Goal: Information Seeking & Learning: Compare options

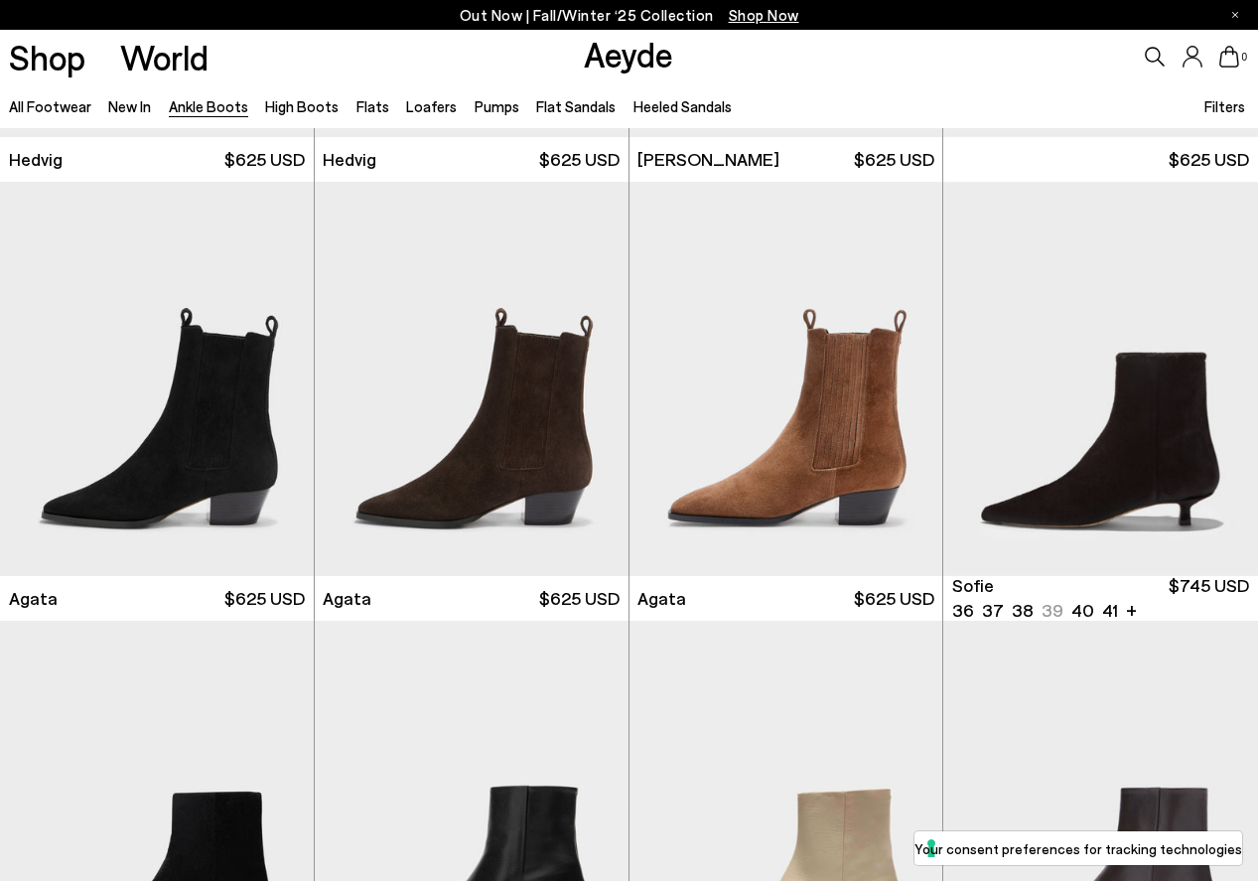
scroll to position [826, 0]
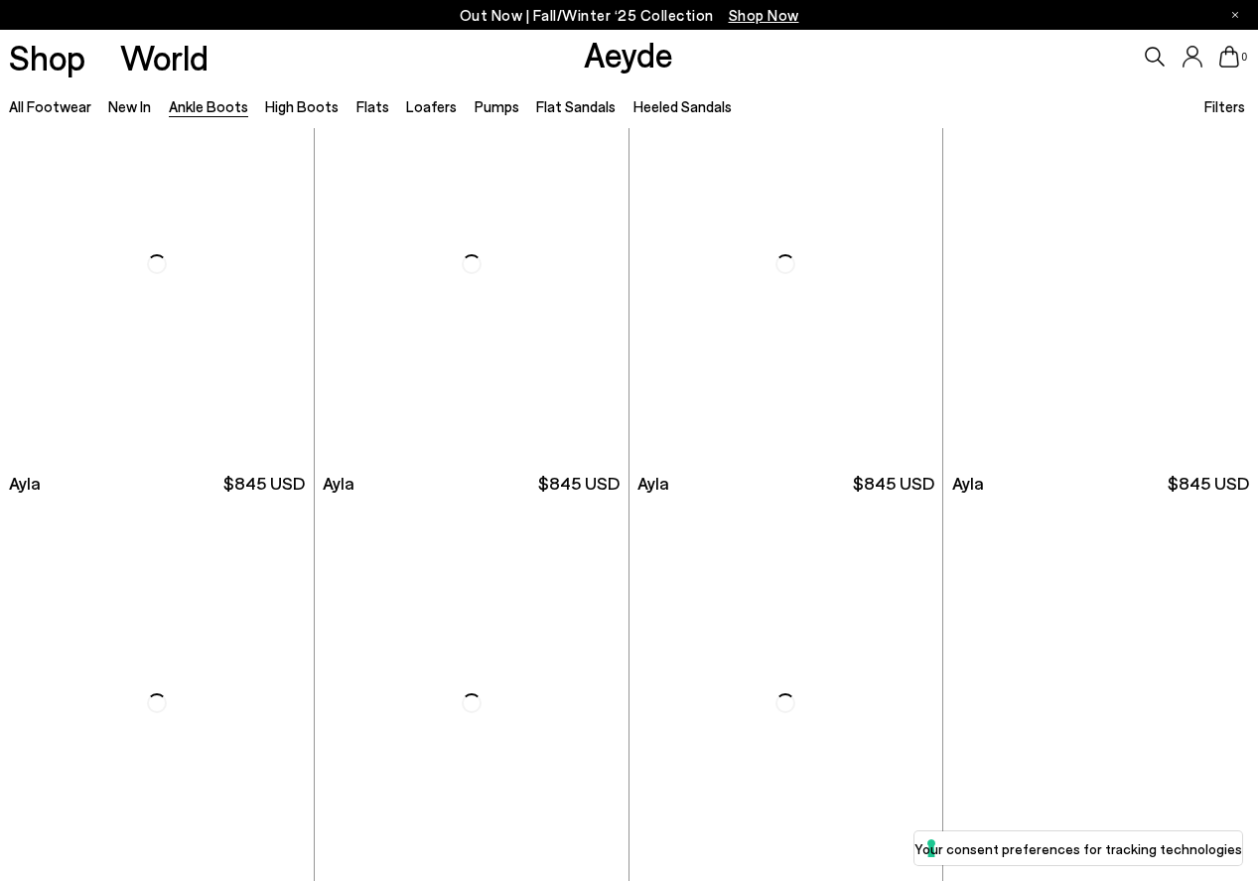
scroll to position [4890, 0]
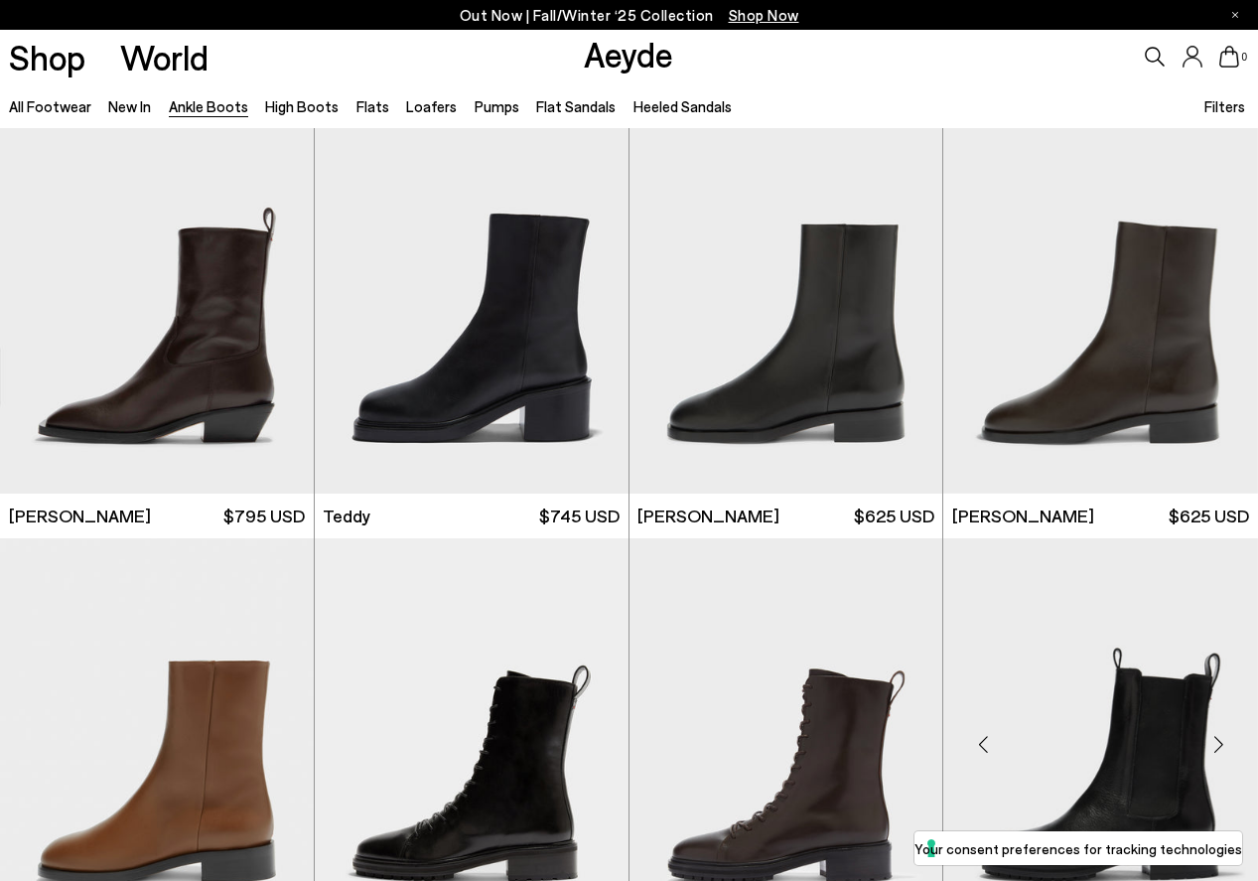
scroll to position [5742, 0]
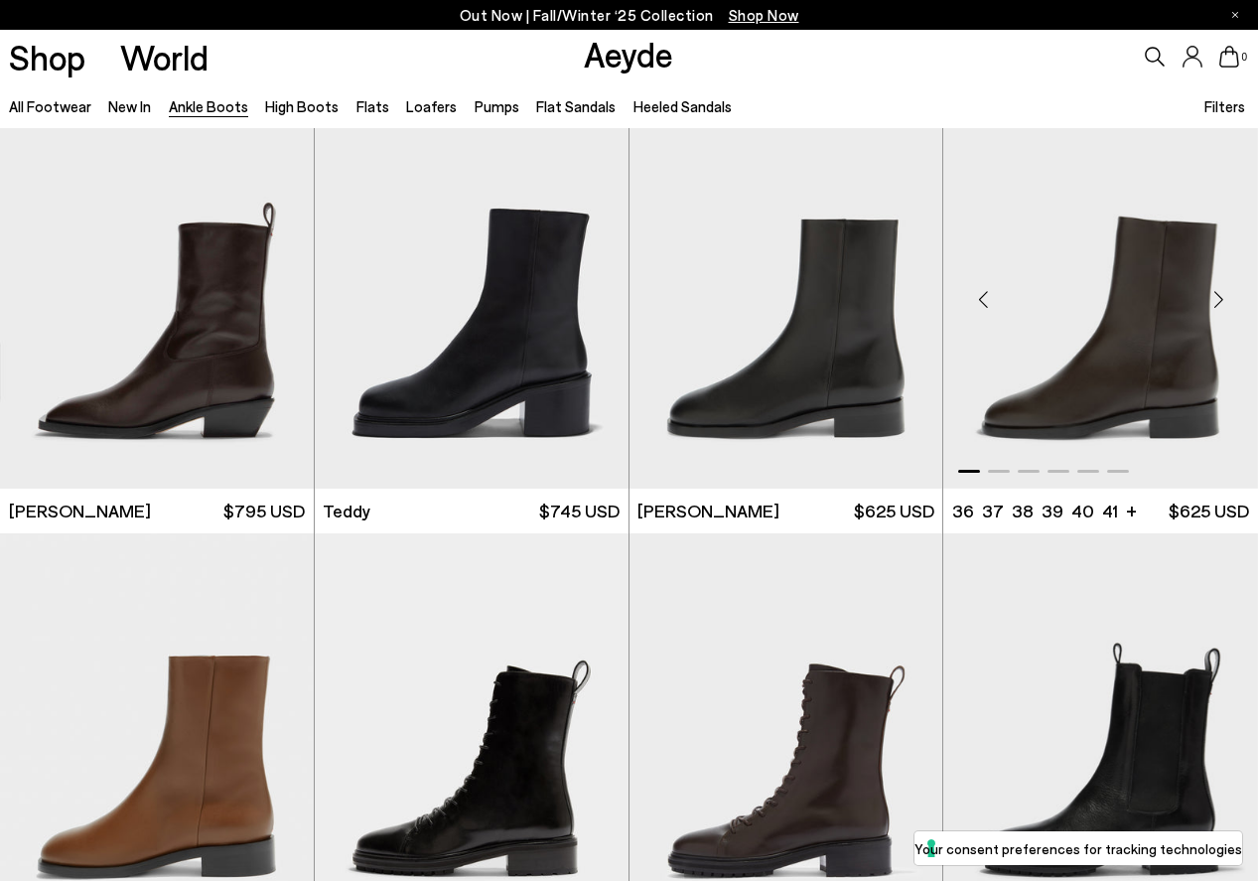
click at [1216, 301] on div "Next slide" at bounding box center [1219, 300] width 60 height 60
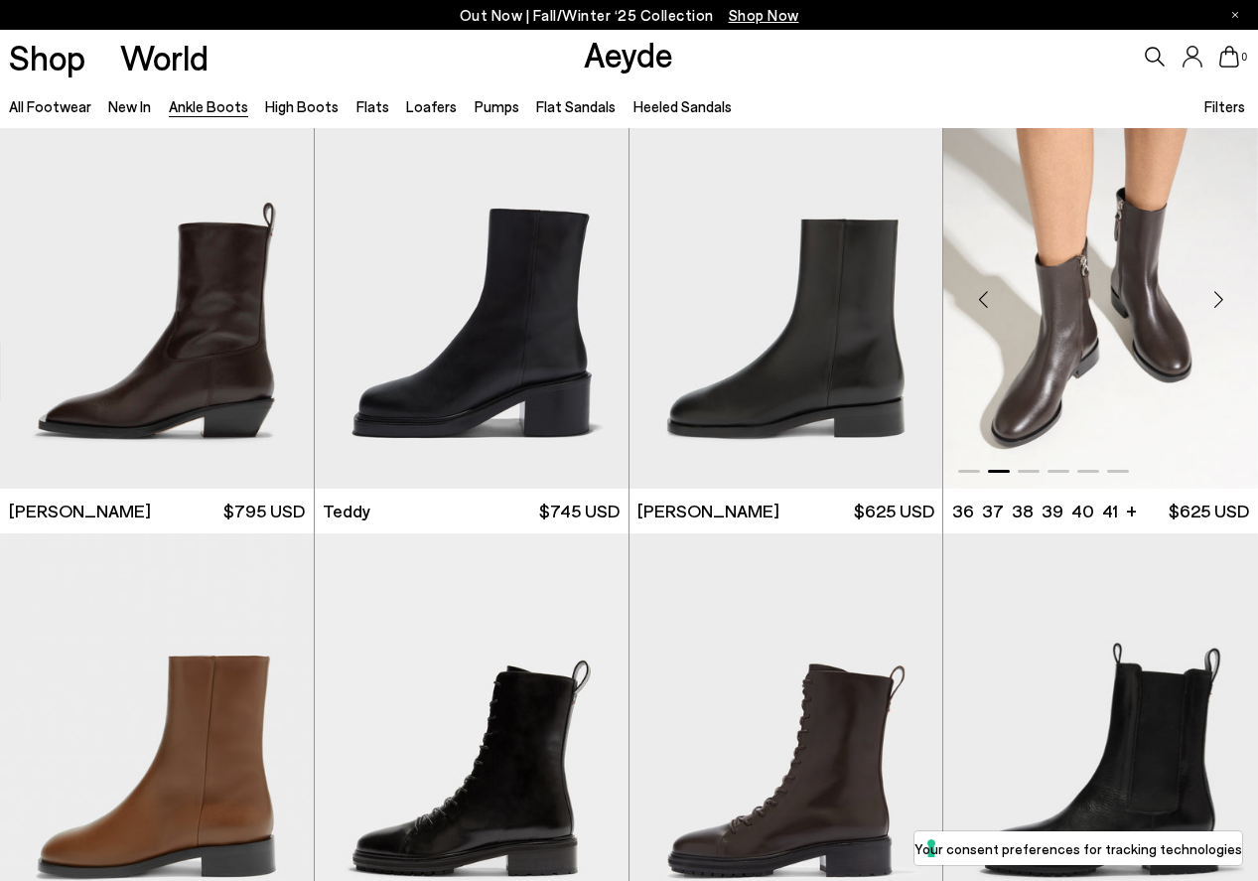
click at [1216, 301] on div "Next slide" at bounding box center [1219, 300] width 60 height 60
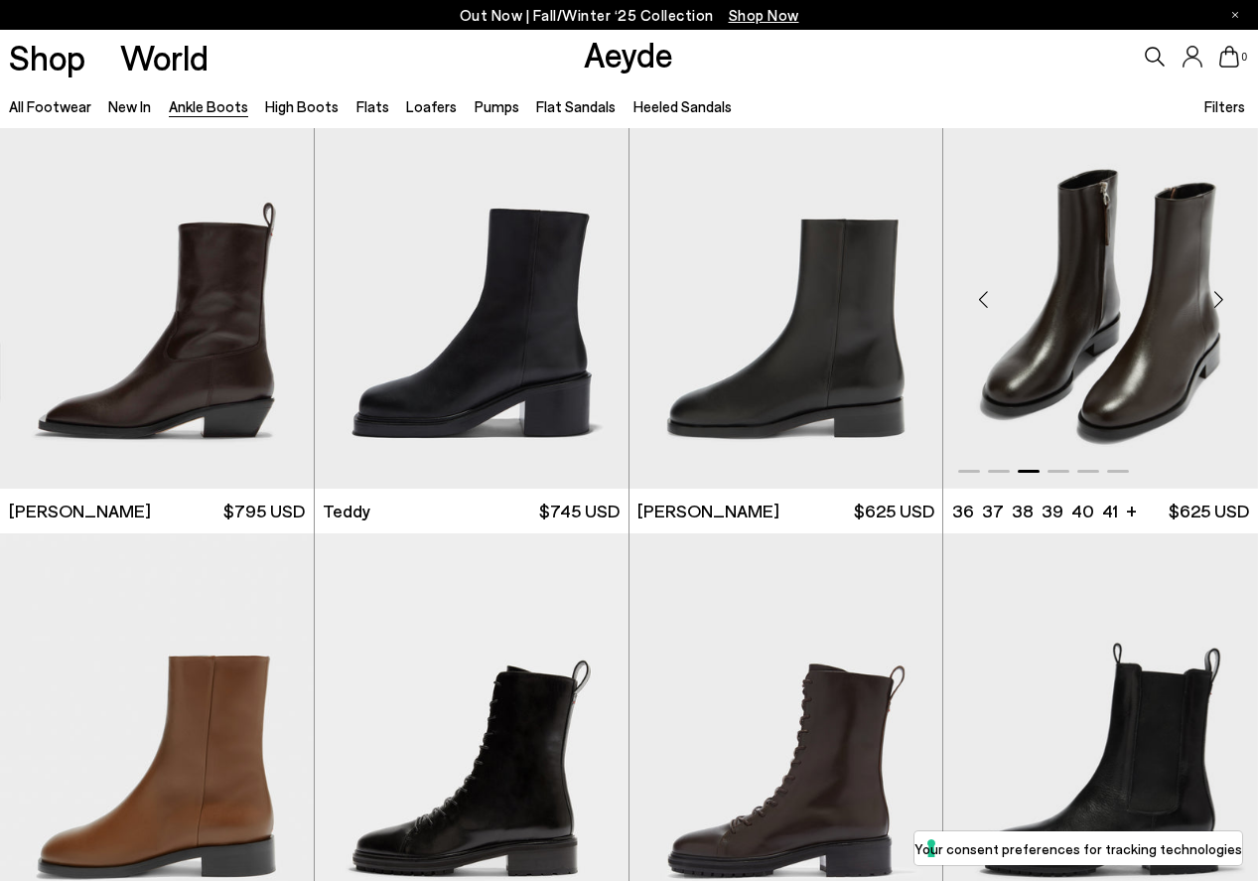
click at [1216, 301] on div "Next slide" at bounding box center [1219, 300] width 60 height 60
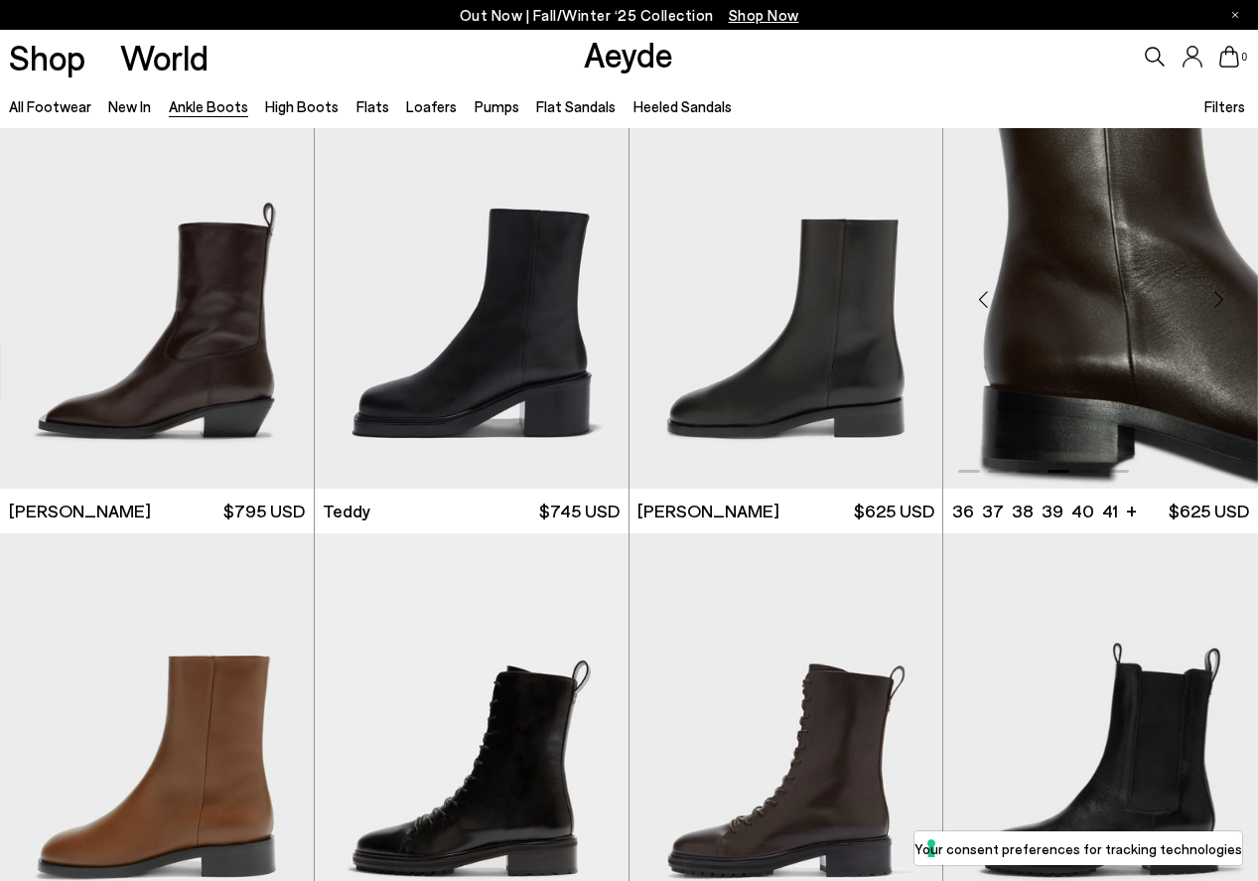
click at [1216, 301] on div "Next slide" at bounding box center [1219, 300] width 60 height 60
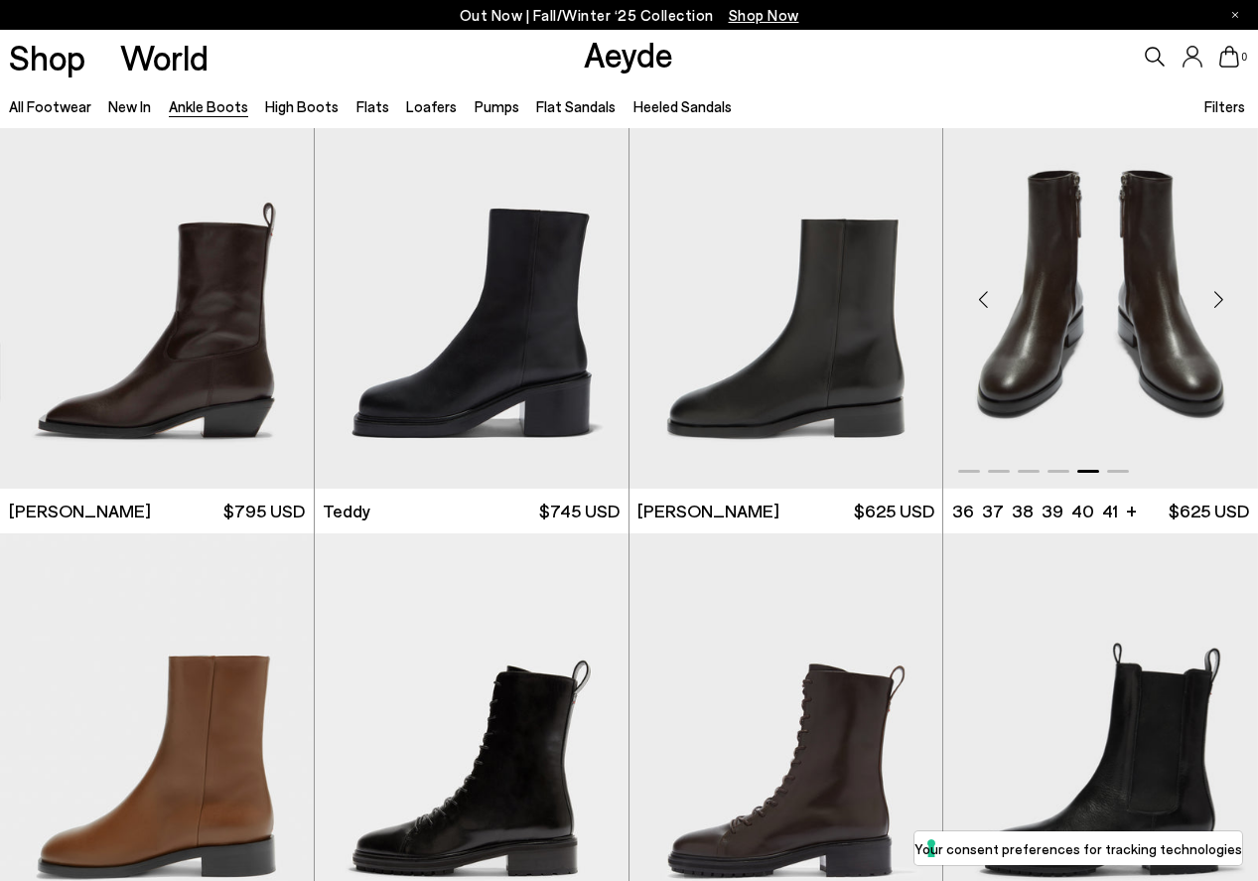
click at [1216, 301] on div "Next slide" at bounding box center [1219, 300] width 60 height 60
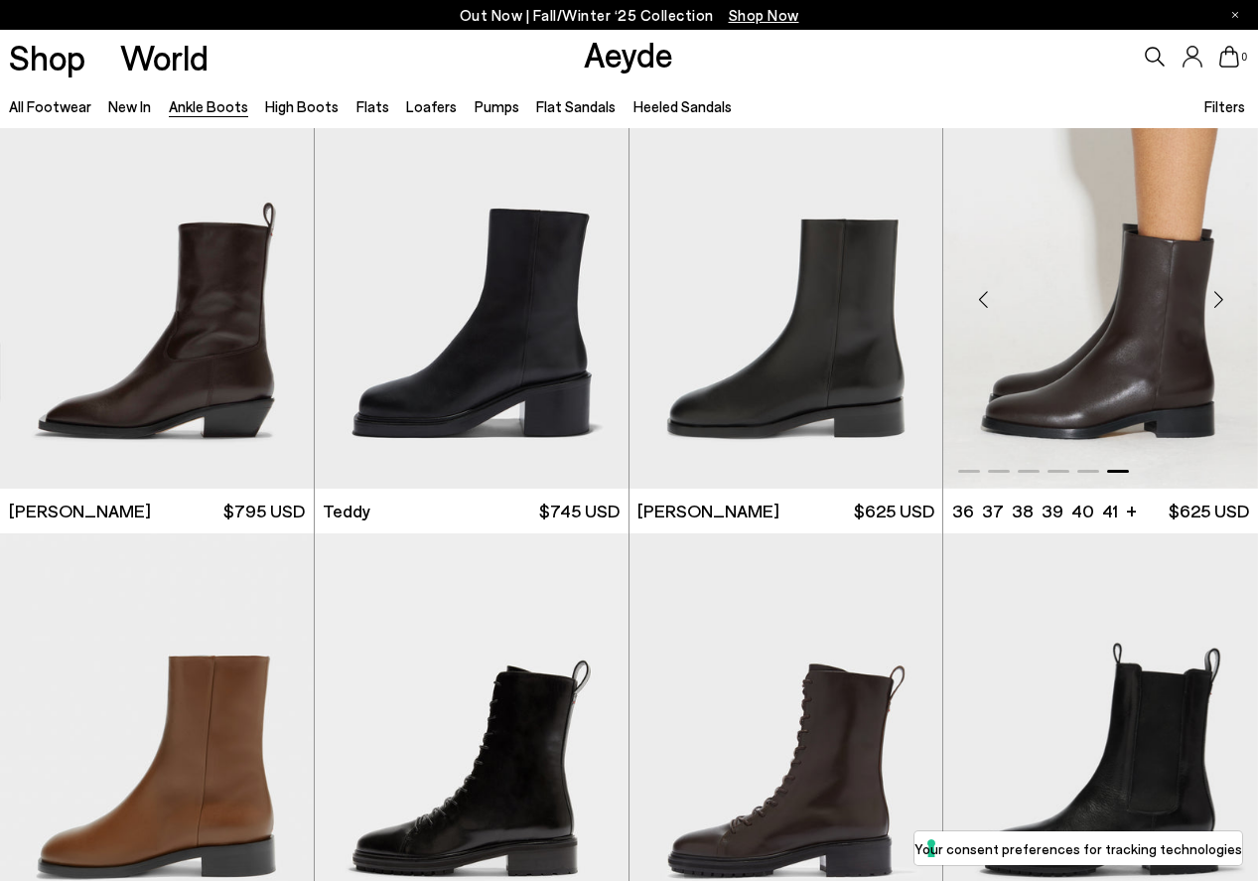
click at [1216, 302] on div "Next slide" at bounding box center [1219, 300] width 60 height 60
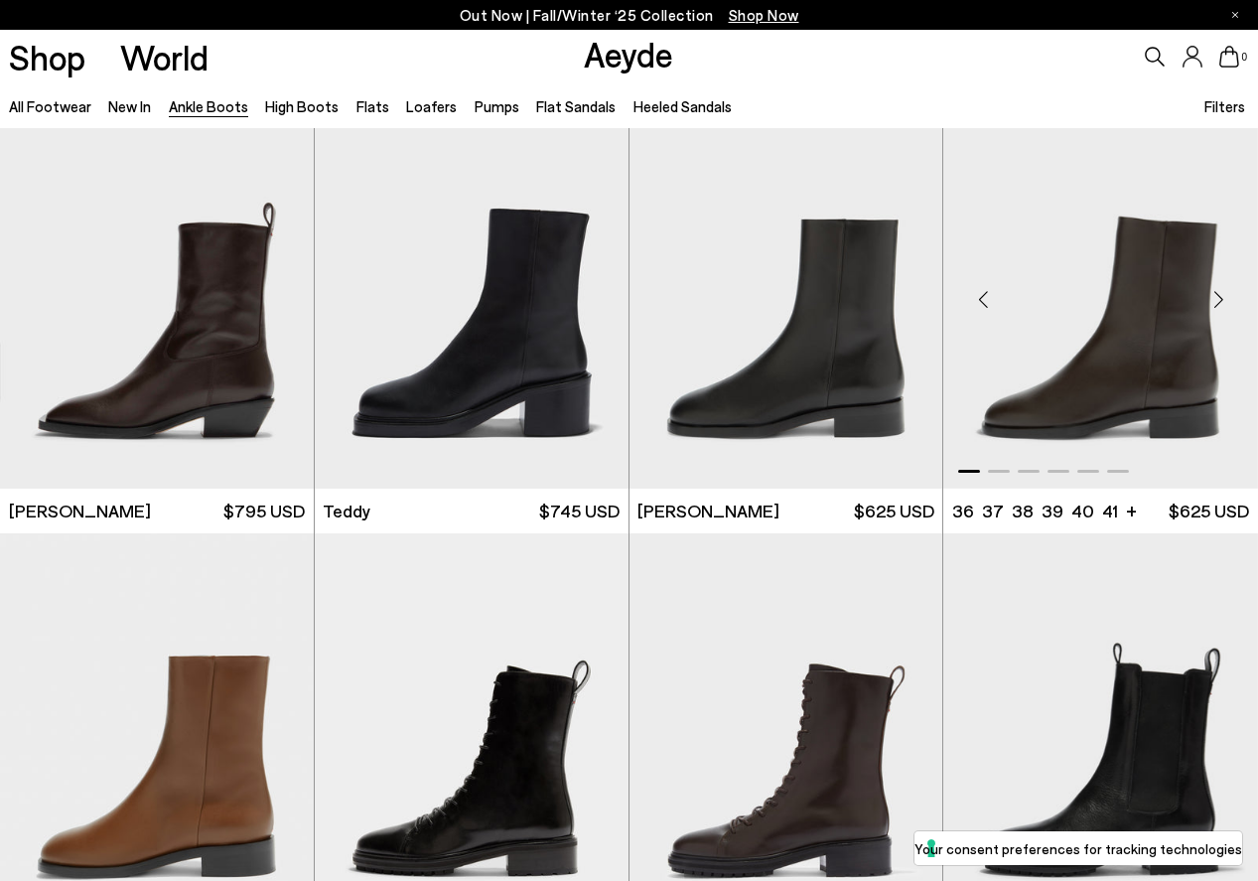
click at [1216, 302] on div "Next slide" at bounding box center [1219, 300] width 60 height 60
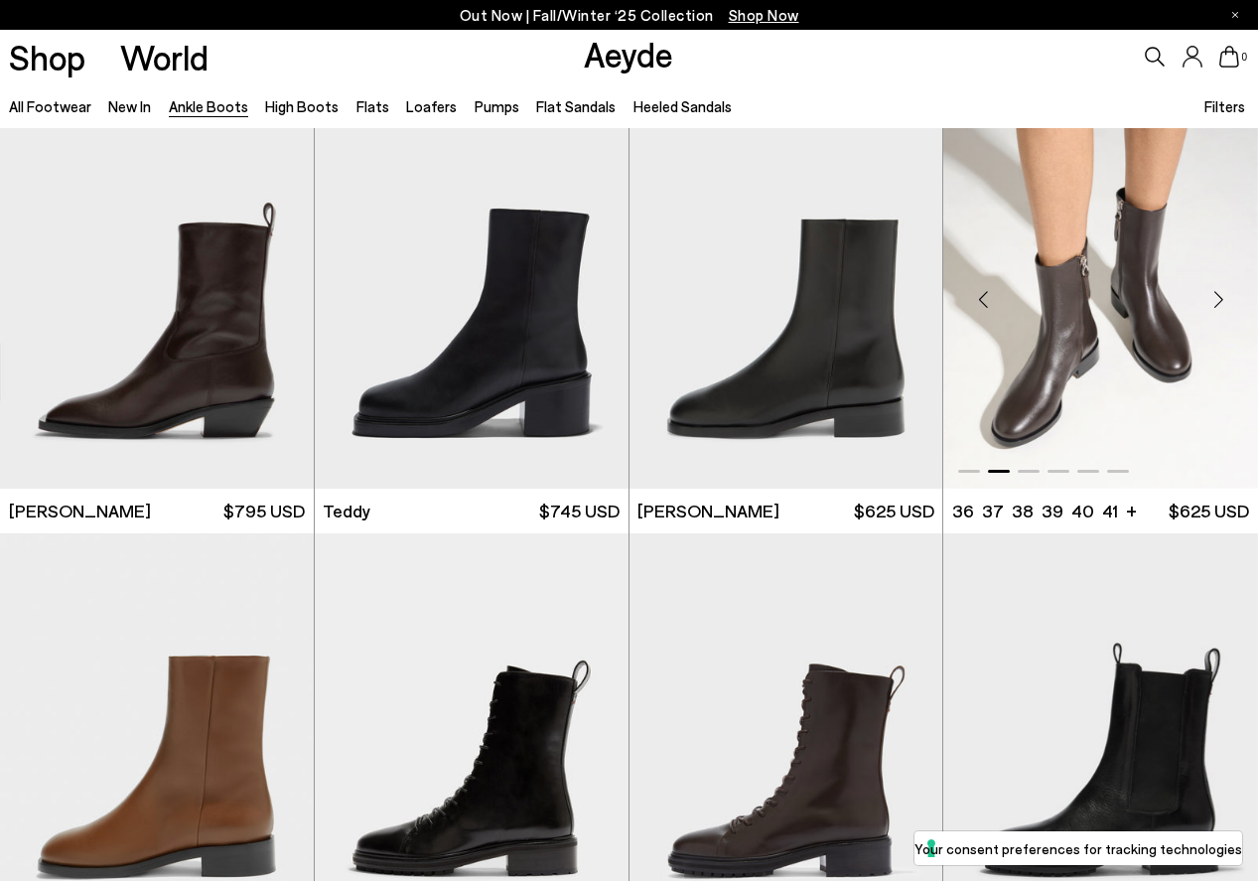
click at [1215, 305] on div "Next slide" at bounding box center [1219, 300] width 60 height 60
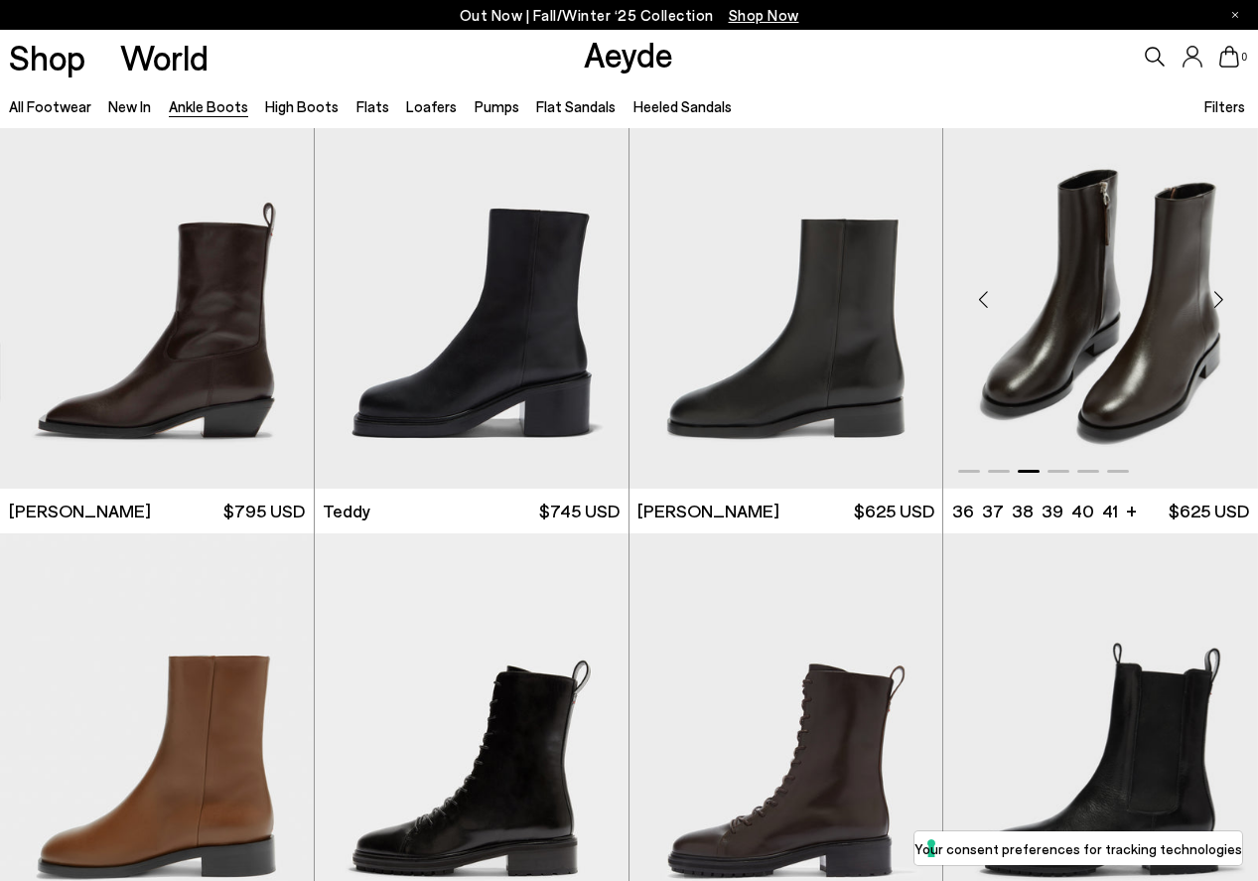
click at [1215, 305] on div "Next slide" at bounding box center [1219, 300] width 60 height 60
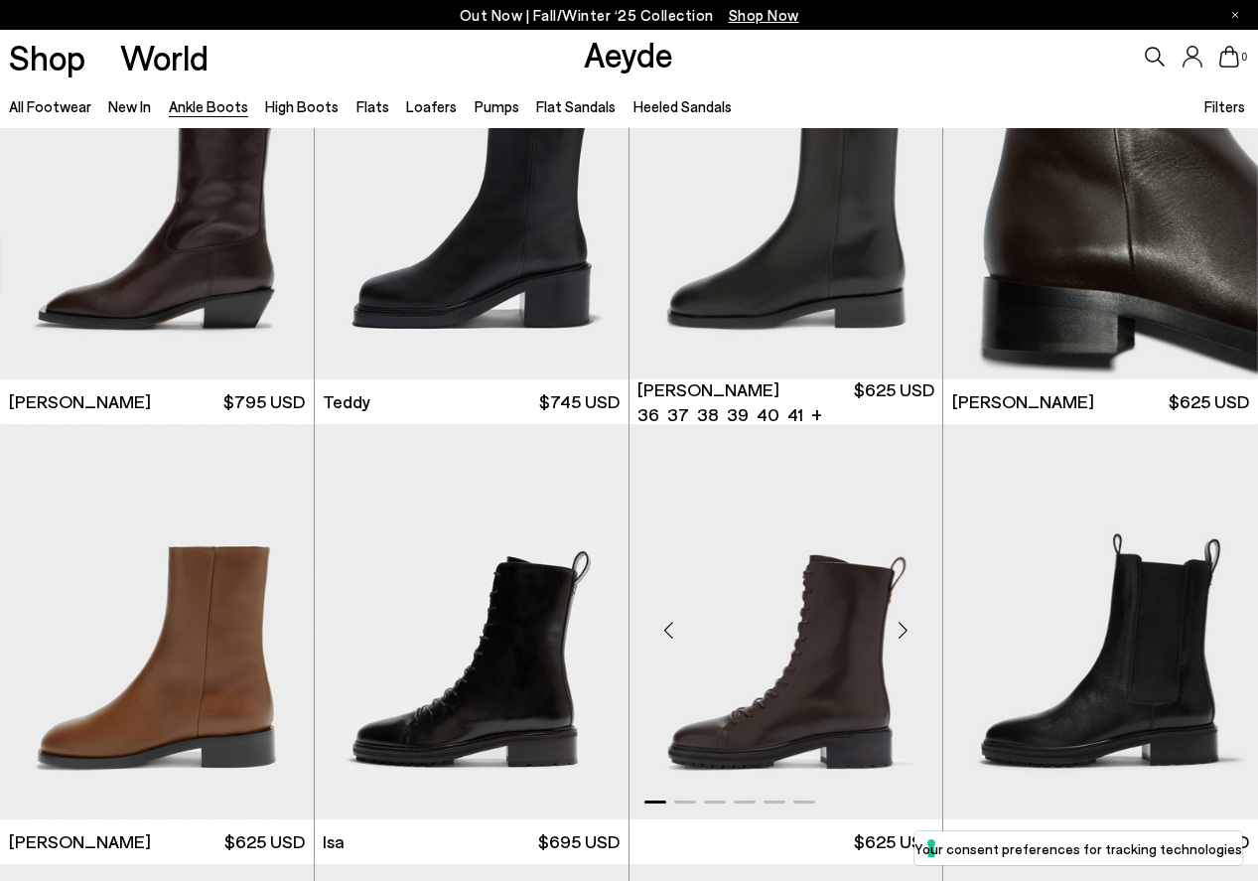
scroll to position [5867, 0]
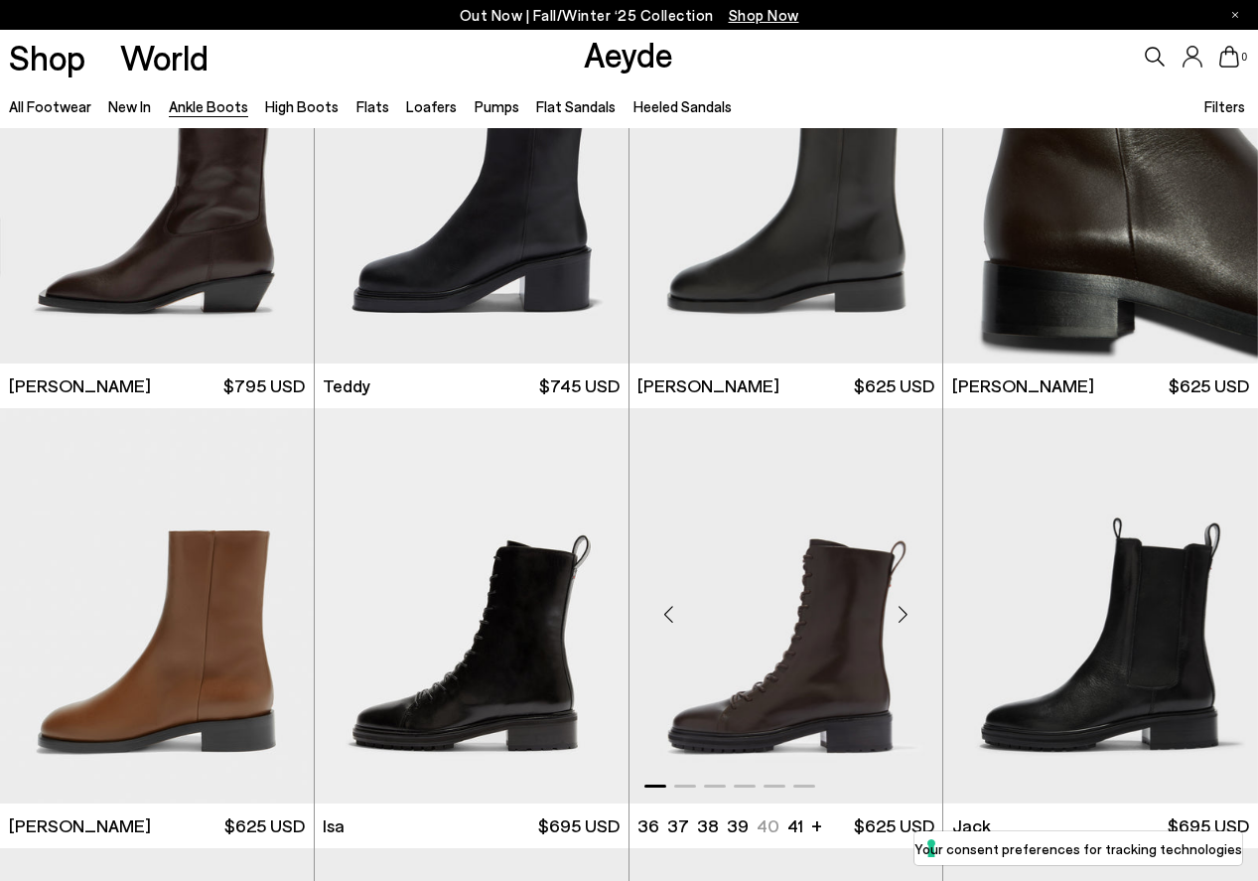
click at [818, 689] on img "1 / 6" at bounding box center [787, 605] width 314 height 394
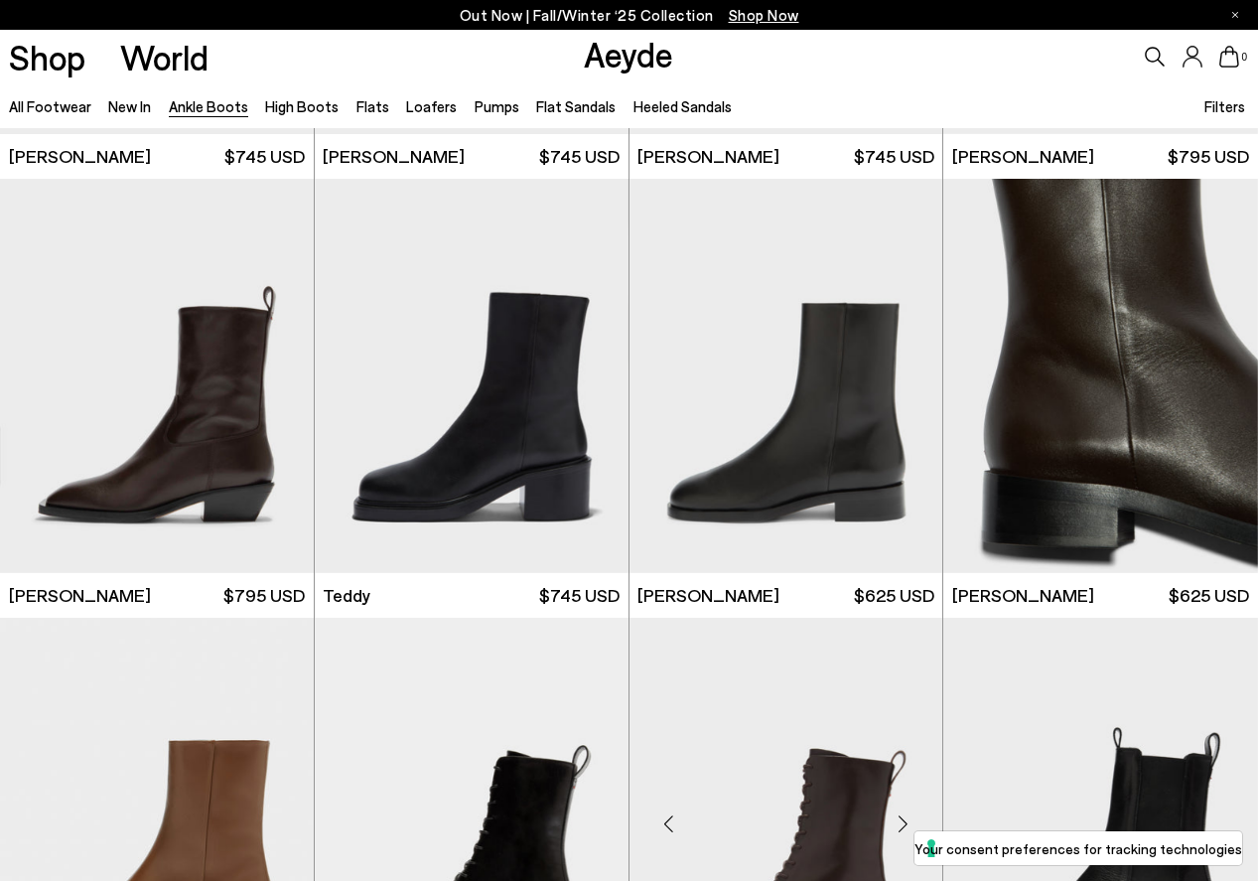
scroll to position [5654, 0]
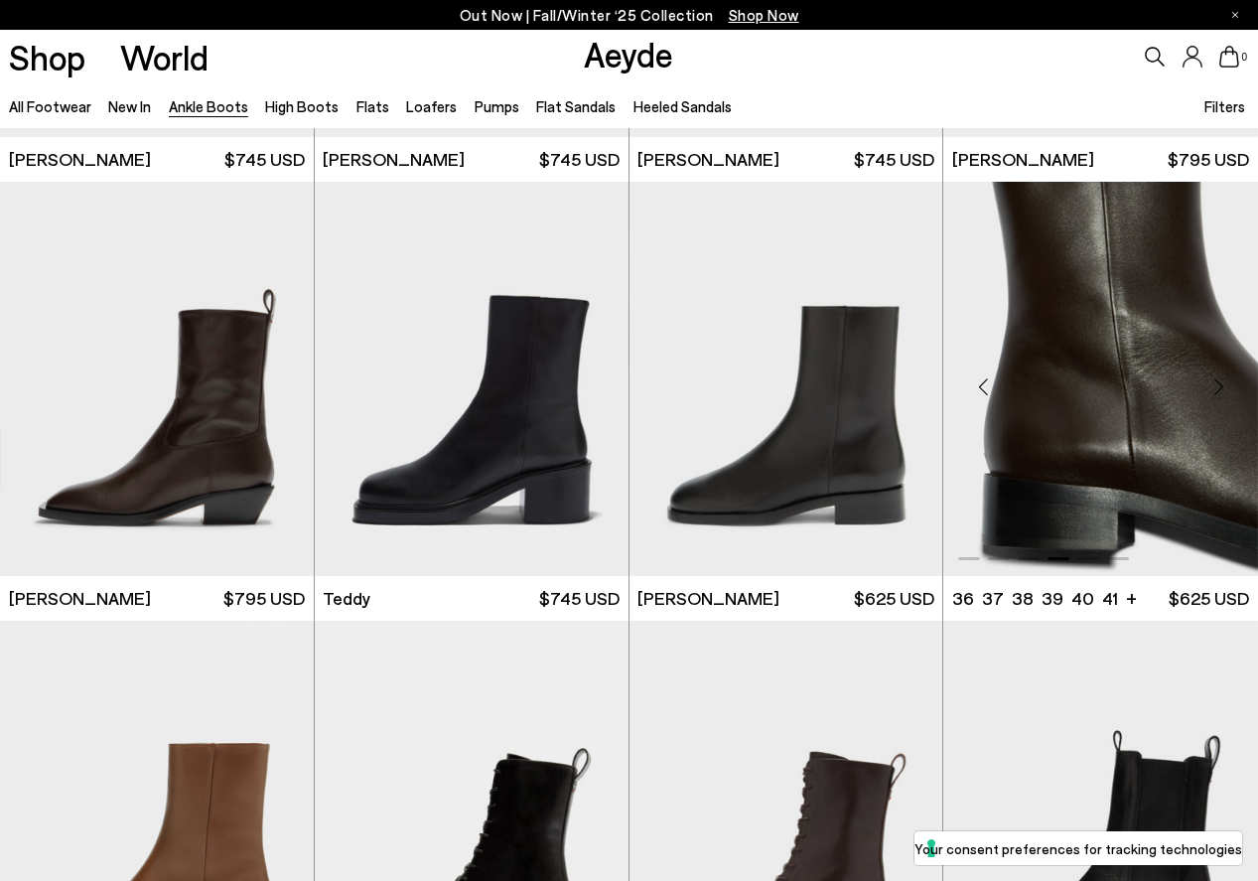
click at [1028, 452] on img "4 / 6" at bounding box center [1100, 379] width 315 height 394
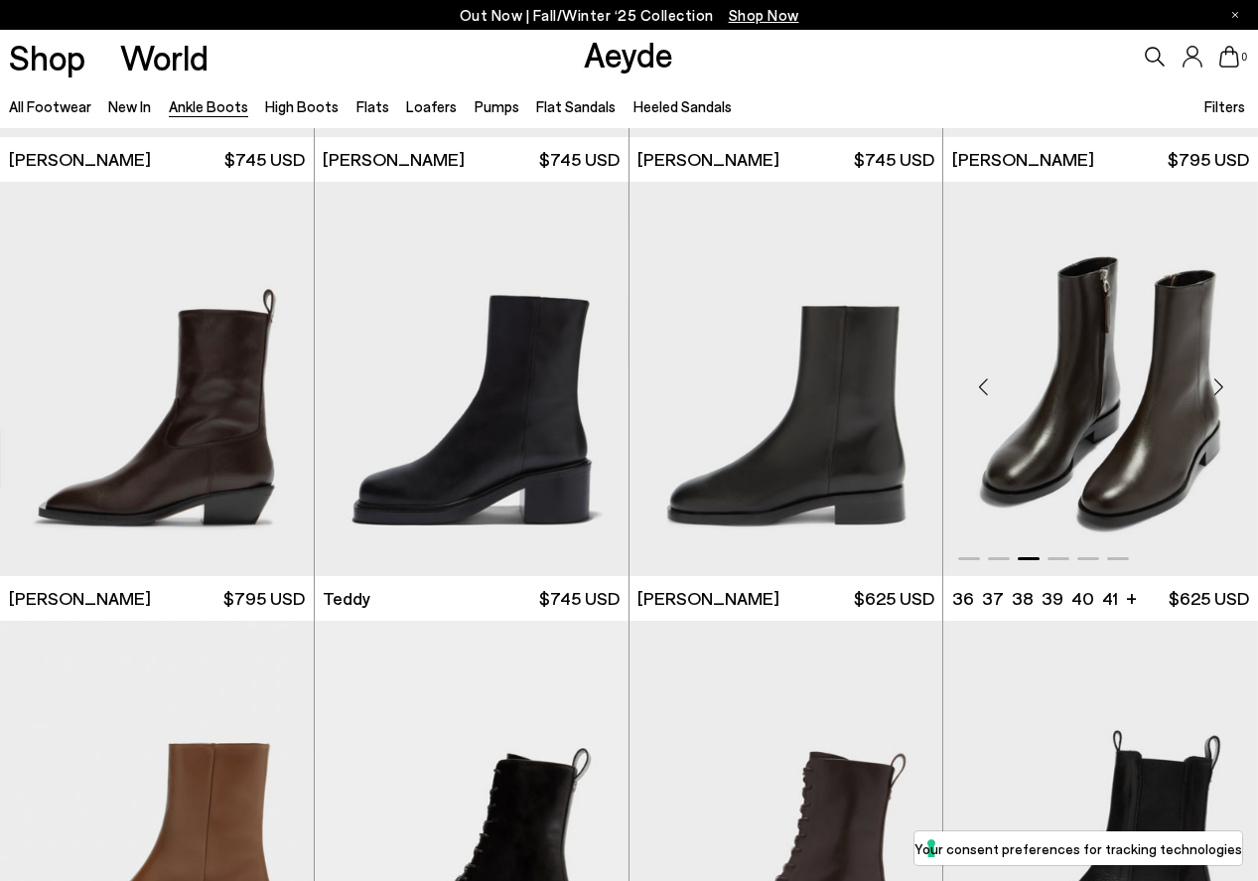
click at [1028, 452] on img "3 / 6" at bounding box center [1100, 379] width 315 height 394
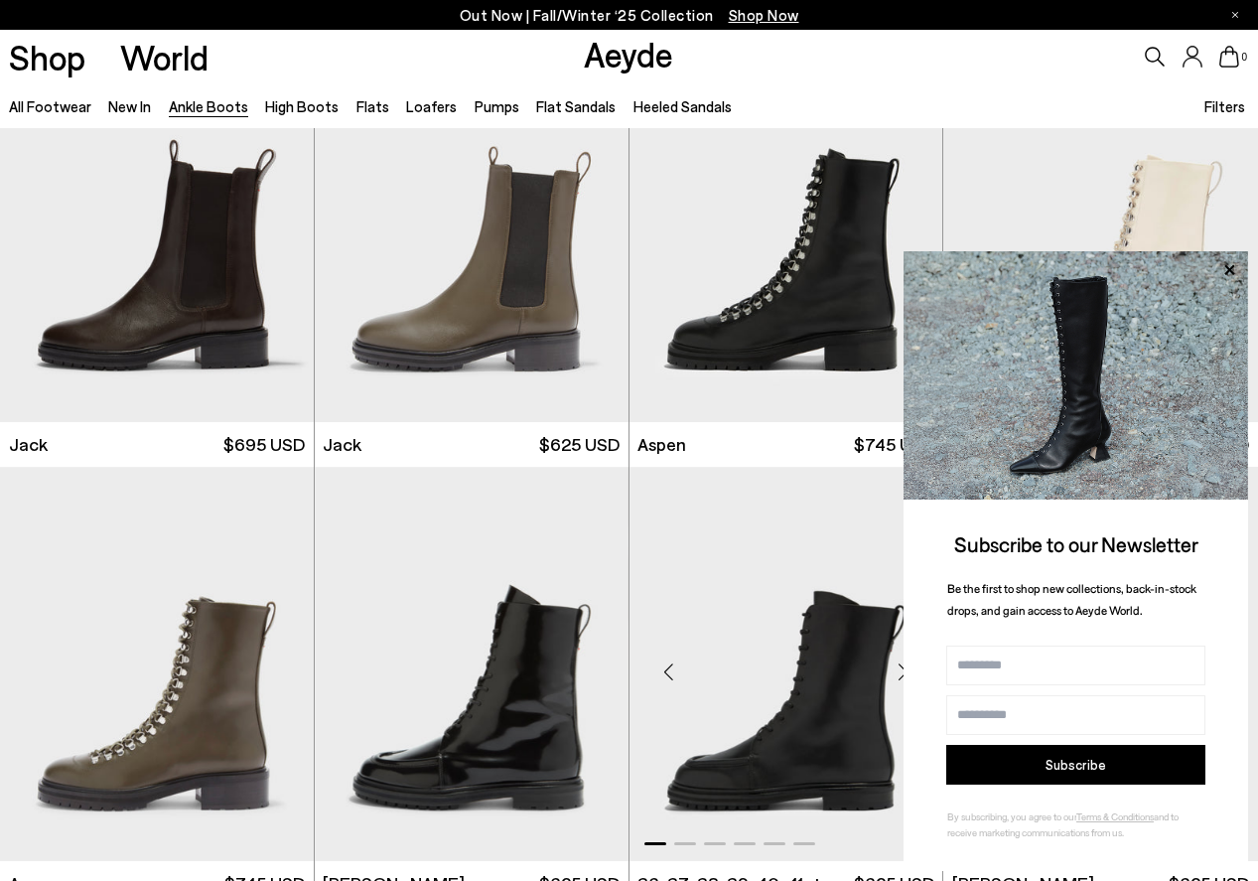
scroll to position [6698, 0]
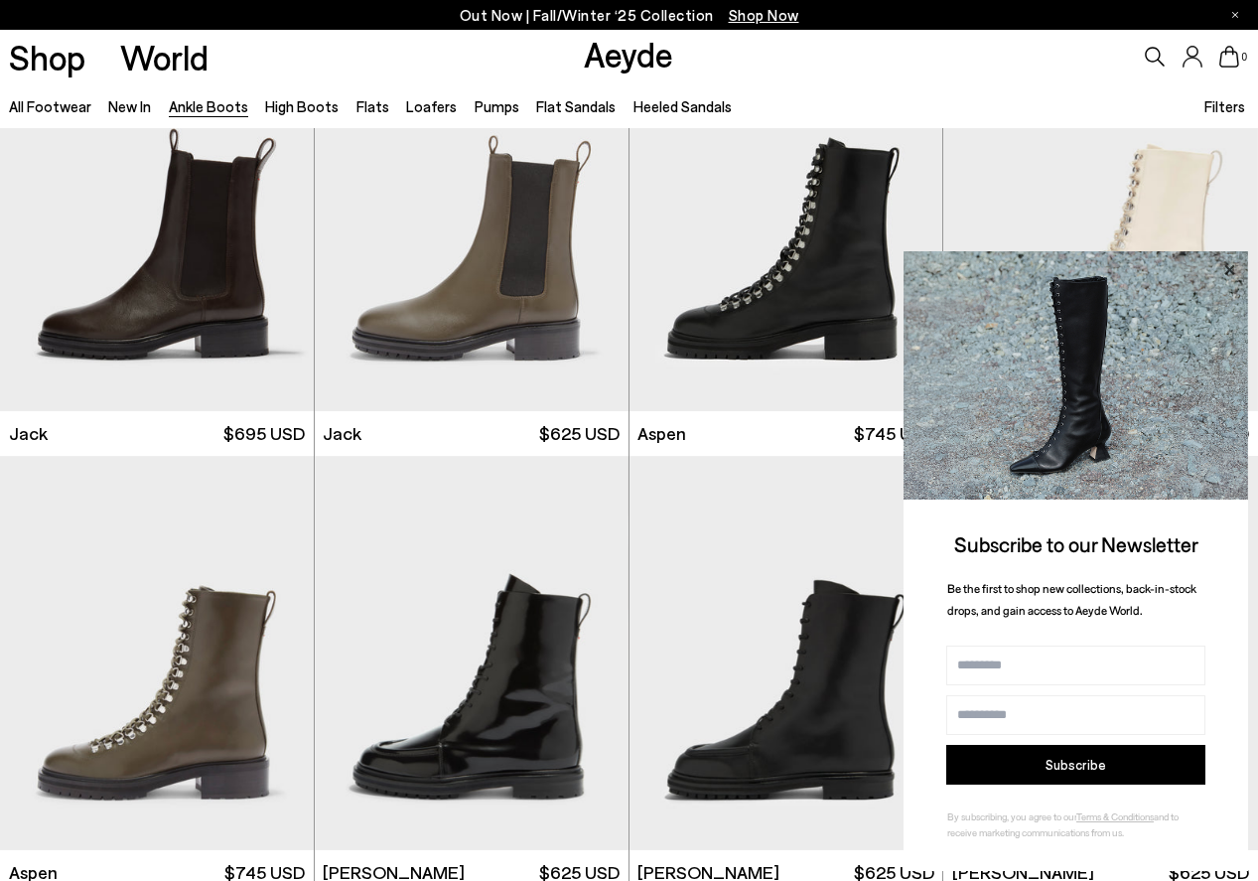
click at [1228, 271] on icon at bounding box center [1229, 269] width 10 height 10
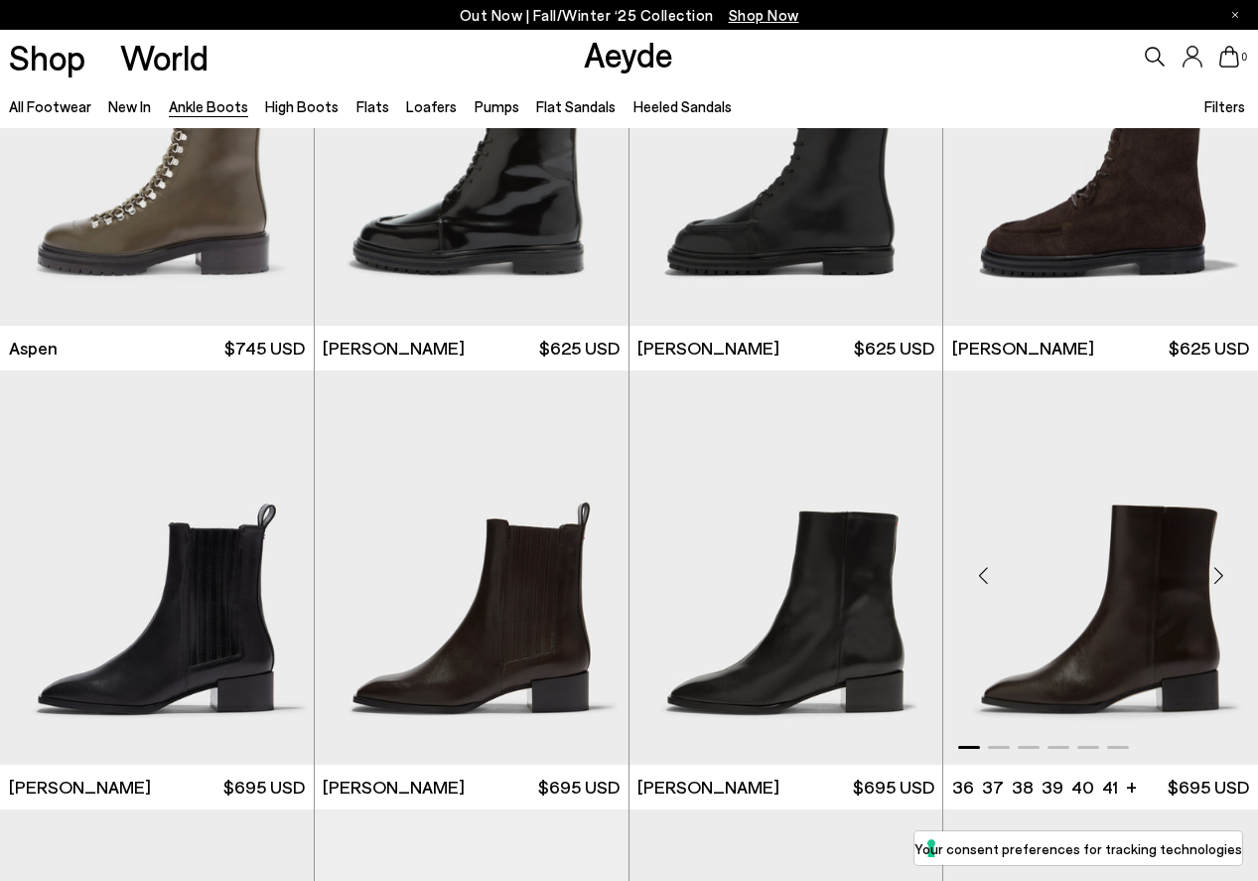
scroll to position [7285, 0]
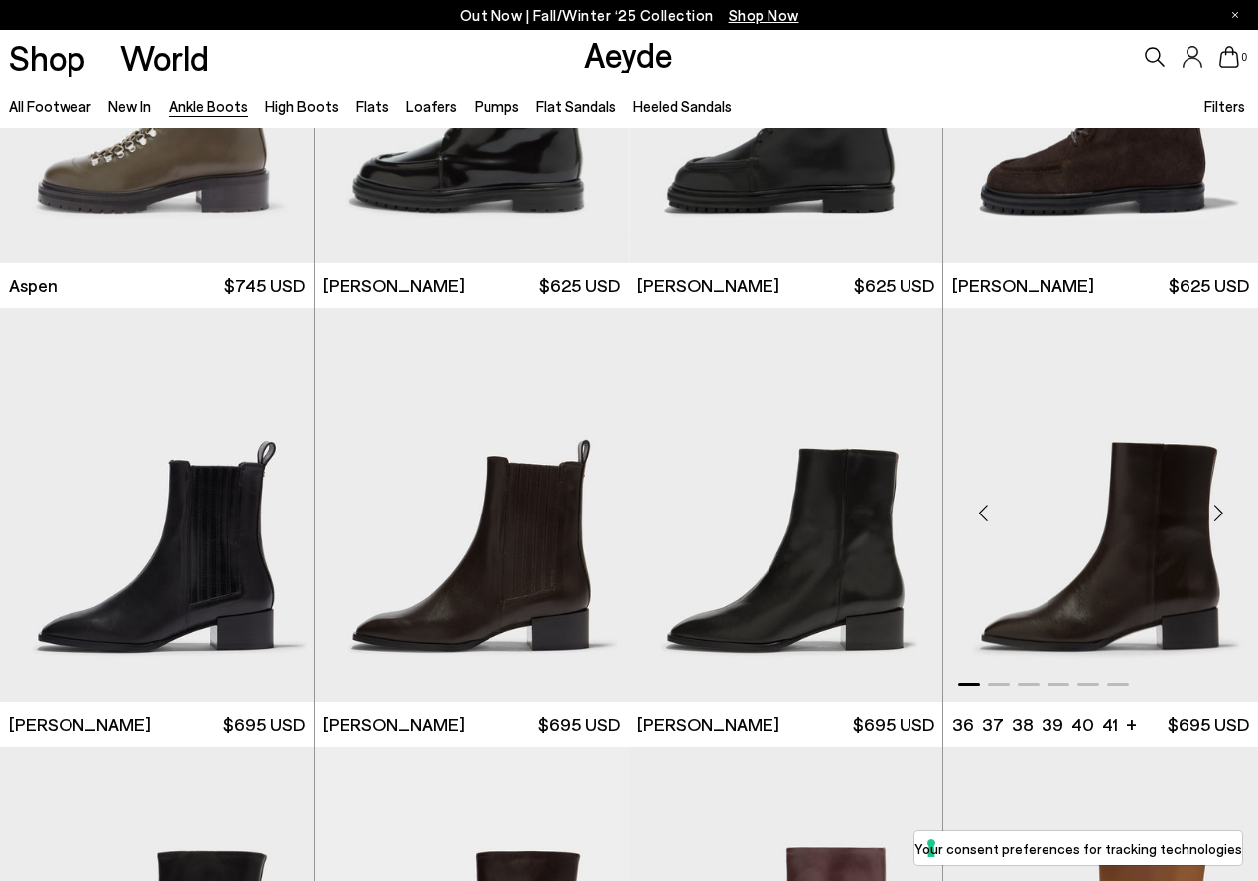
click at [1122, 569] on img "1 / 6" at bounding box center [1100, 505] width 315 height 394
click at [1116, 584] on img "1 / 6" at bounding box center [1100, 505] width 315 height 394
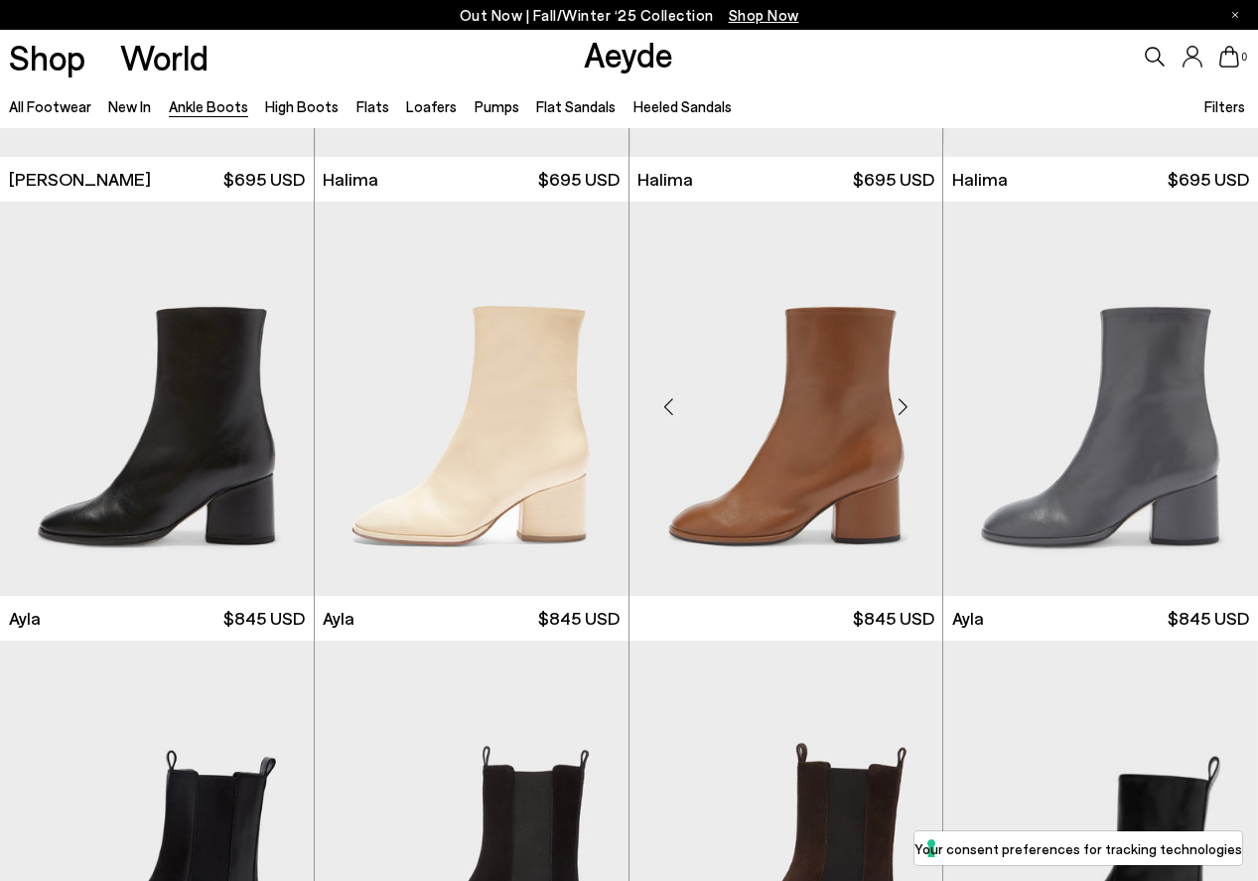
scroll to position [4672, 0]
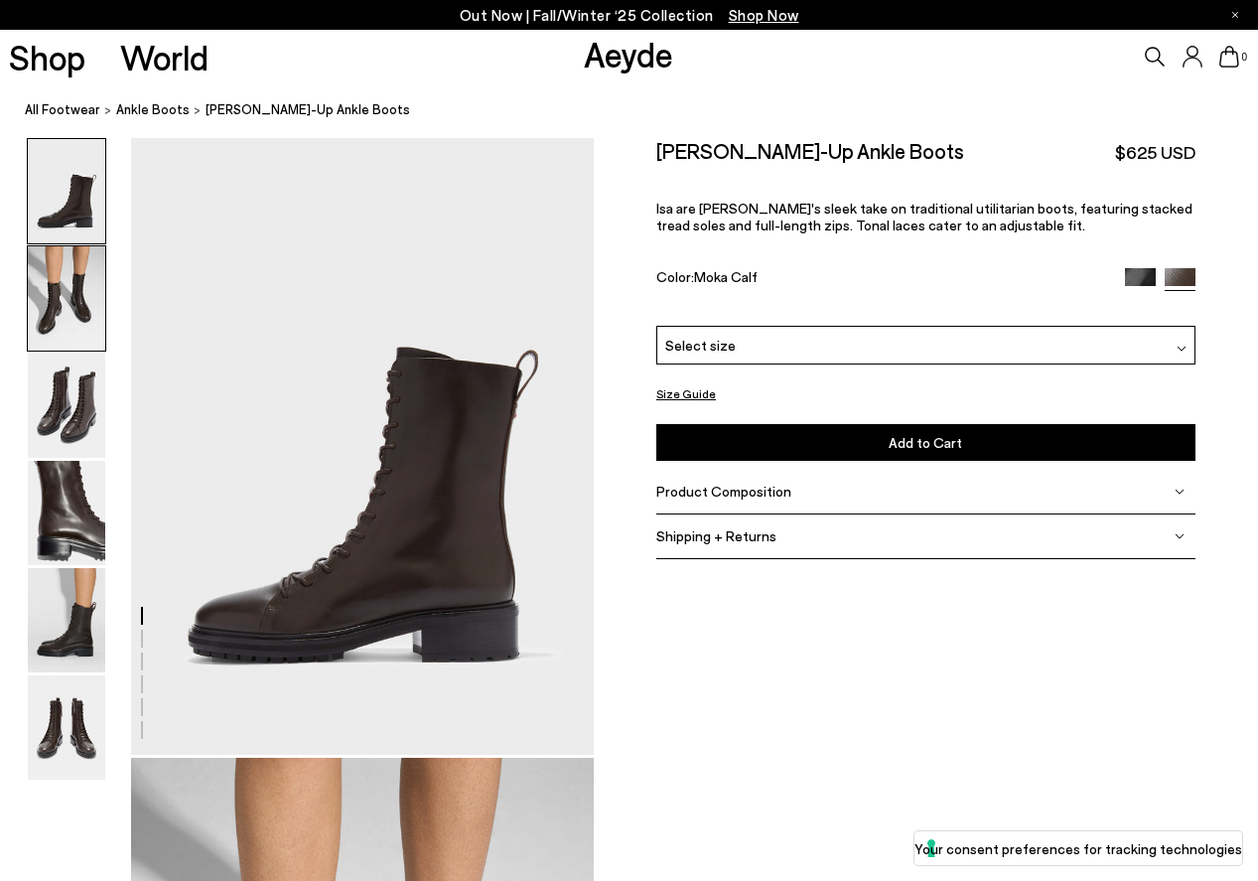
click at [63, 299] on img at bounding box center [66, 298] width 77 height 104
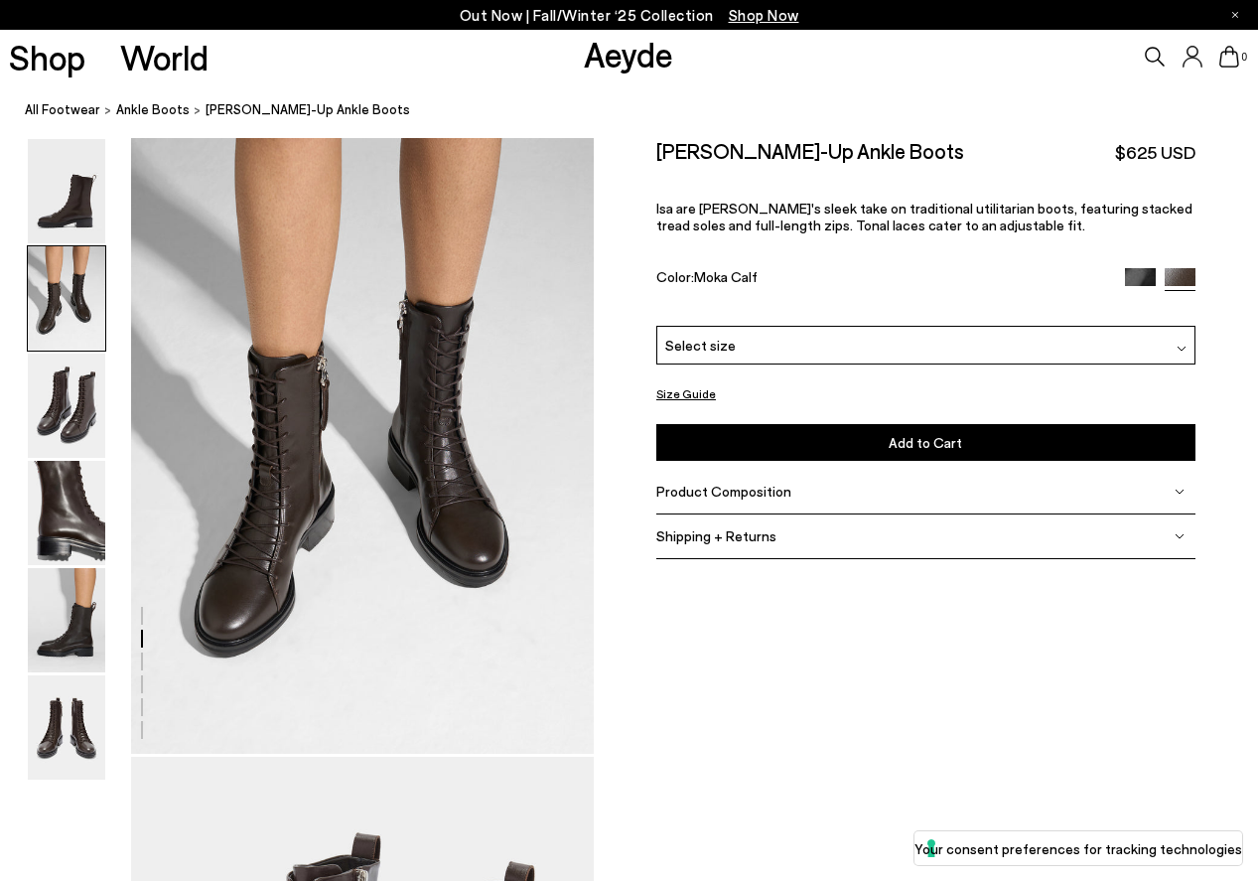
scroll to position [622, 0]
click at [74, 401] on img at bounding box center [66, 406] width 77 height 104
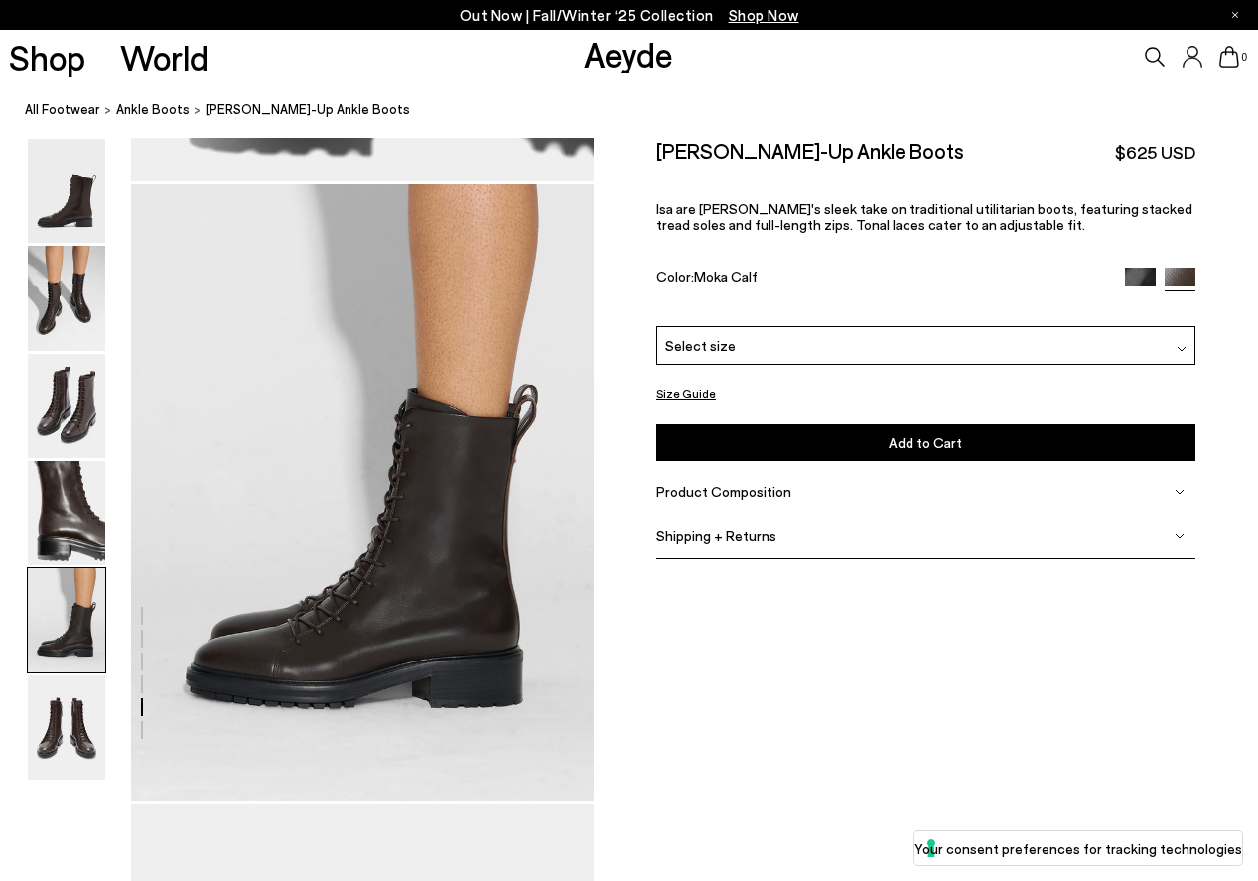
scroll to position [2436, 0]
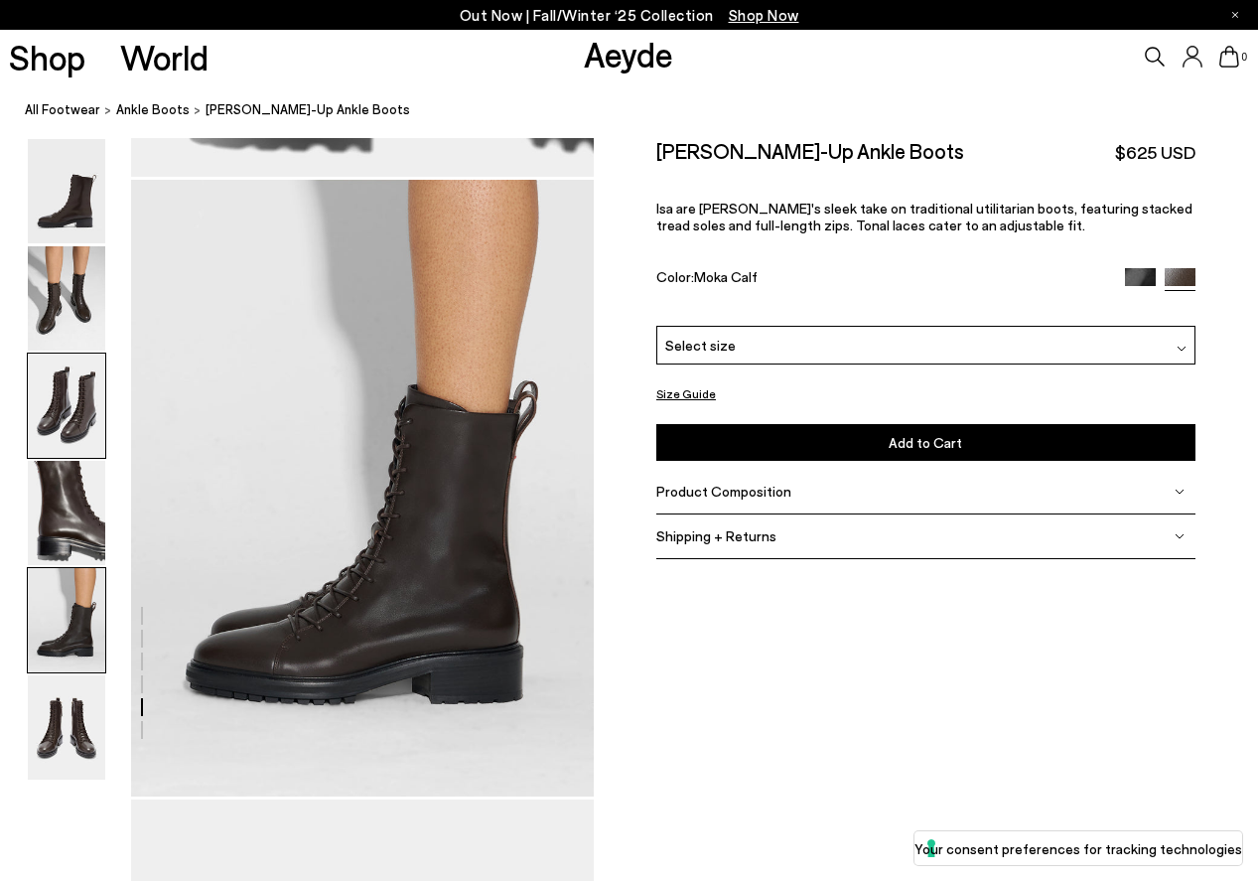
click at [78, 421] on img at bounding box center [66, 406] width 77 height 104
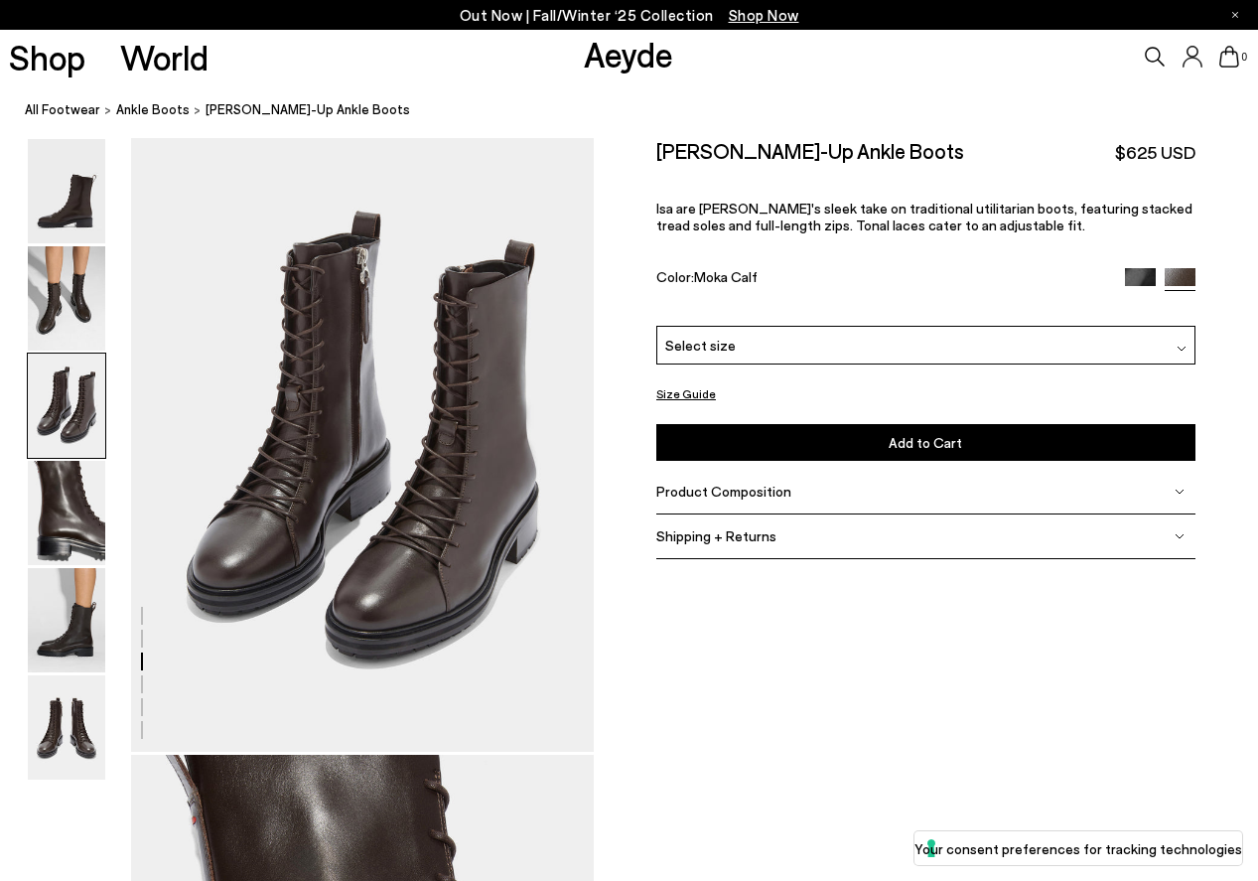
scroll to position [1241, 0]
click at [76, 198] on img at bounding box center [66, 191] width 77 height 104
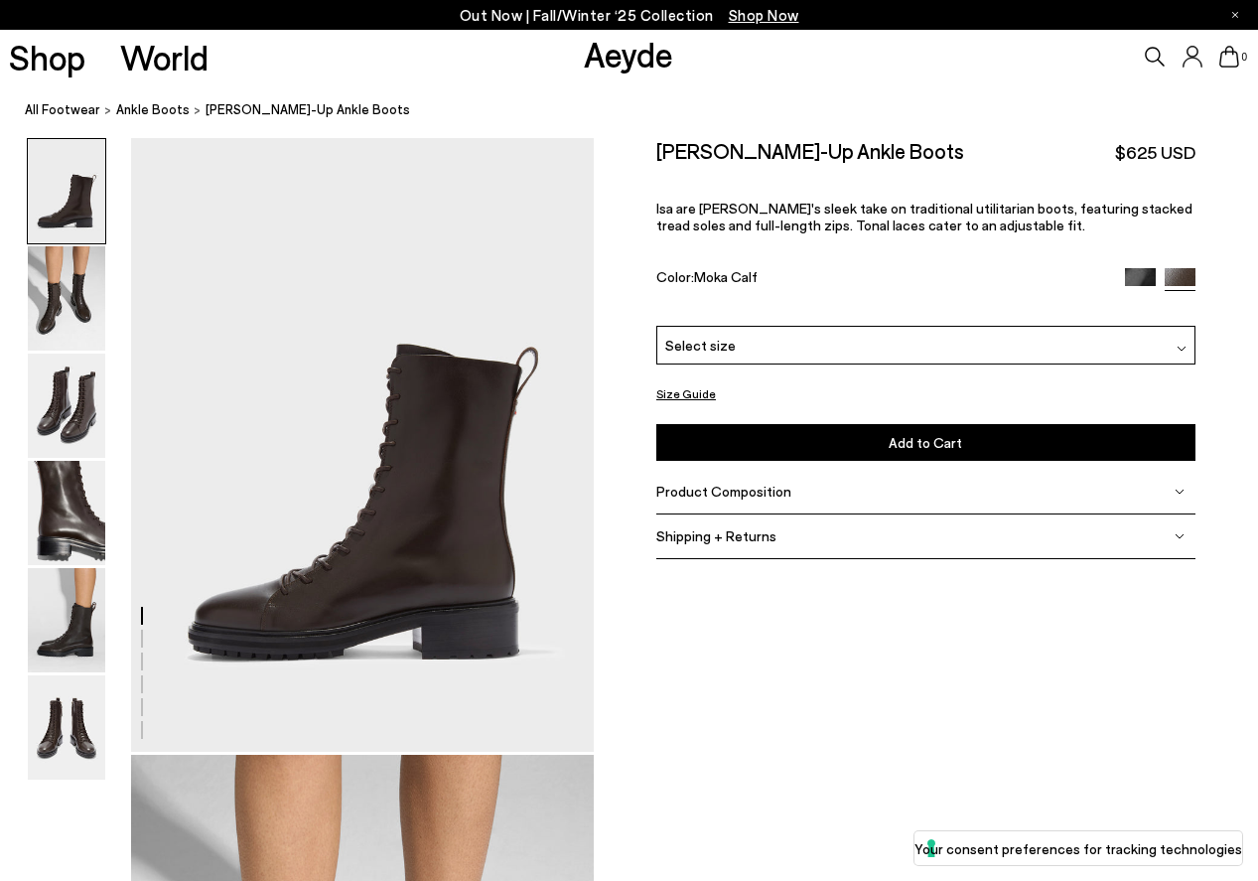
scroll to position [0, 0]
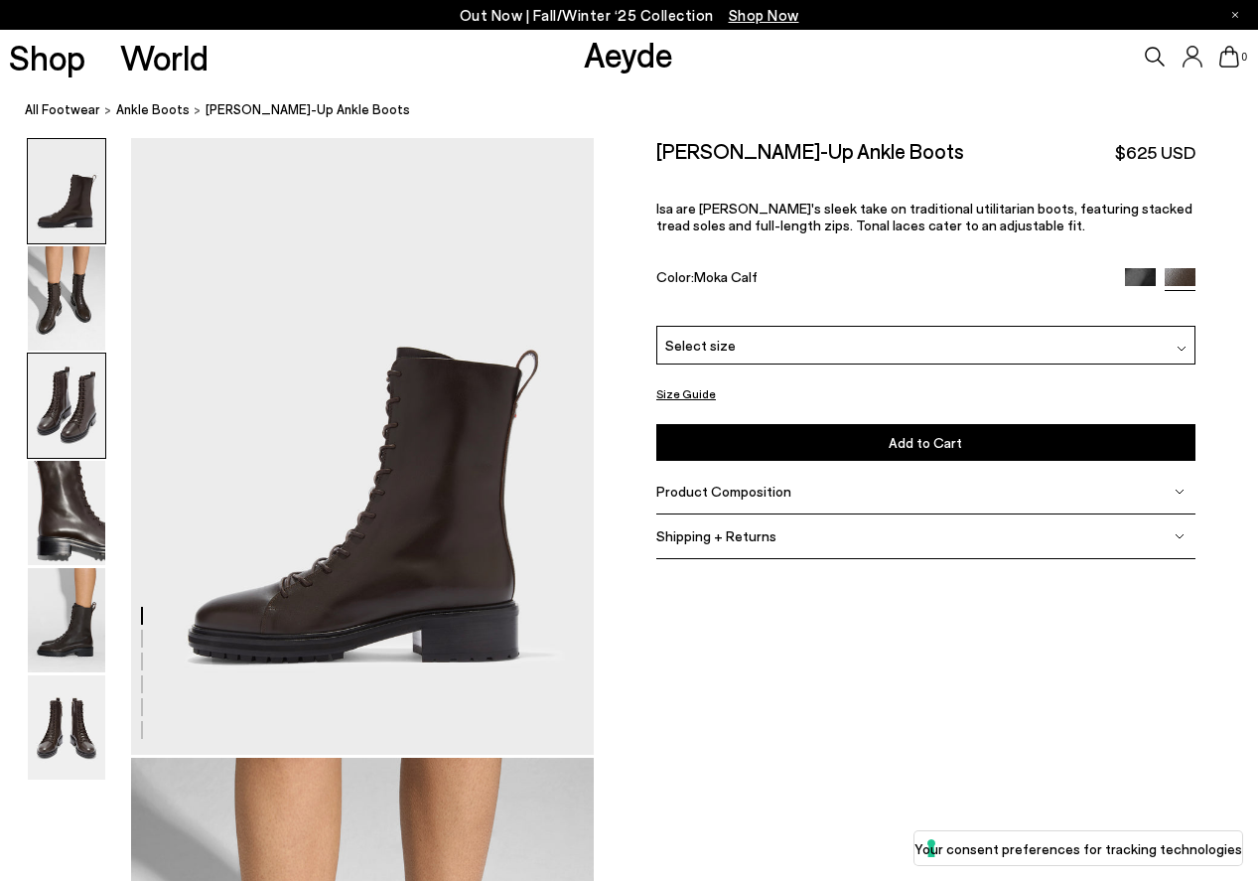
click at [53, 422] on img at bounding box center [66, 406] width 77 height 104
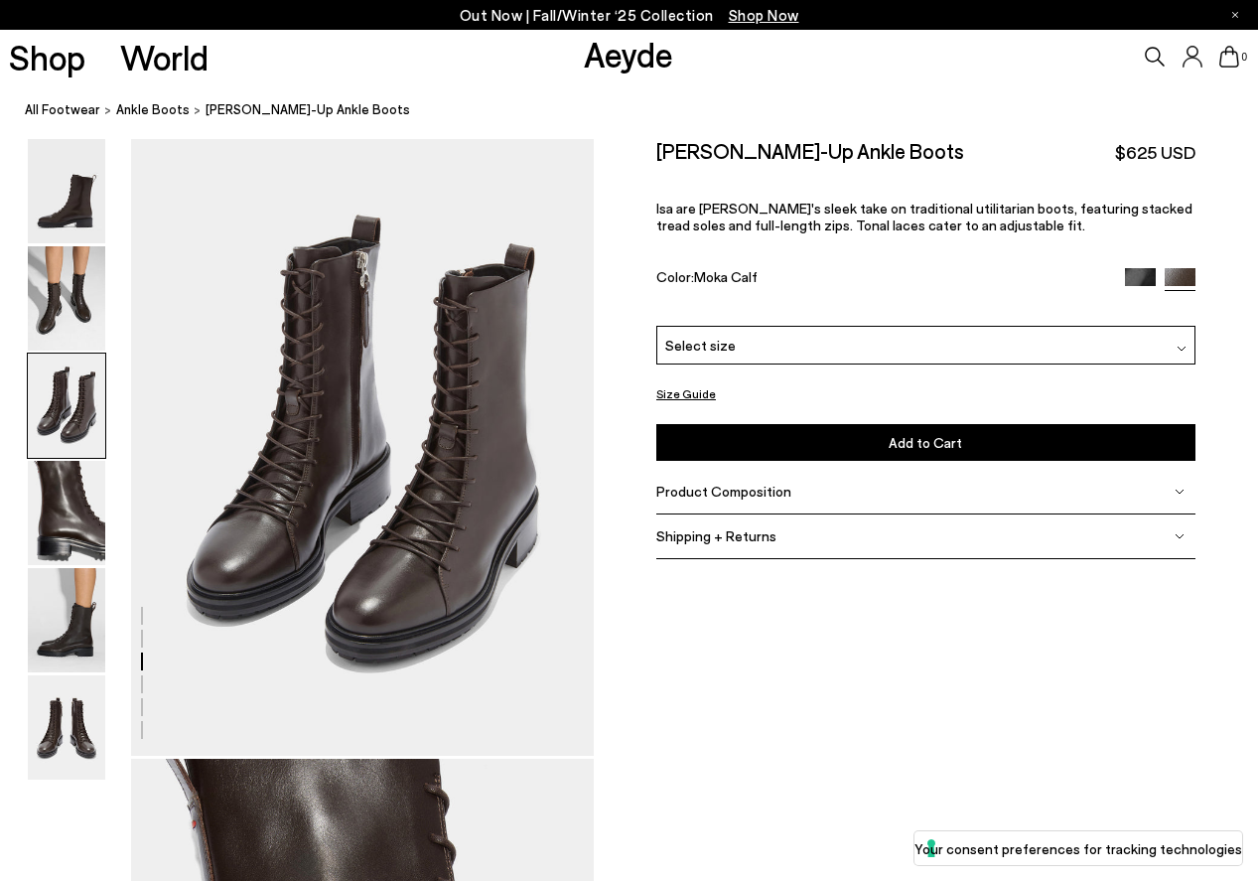
scroll to position [1241, 0]
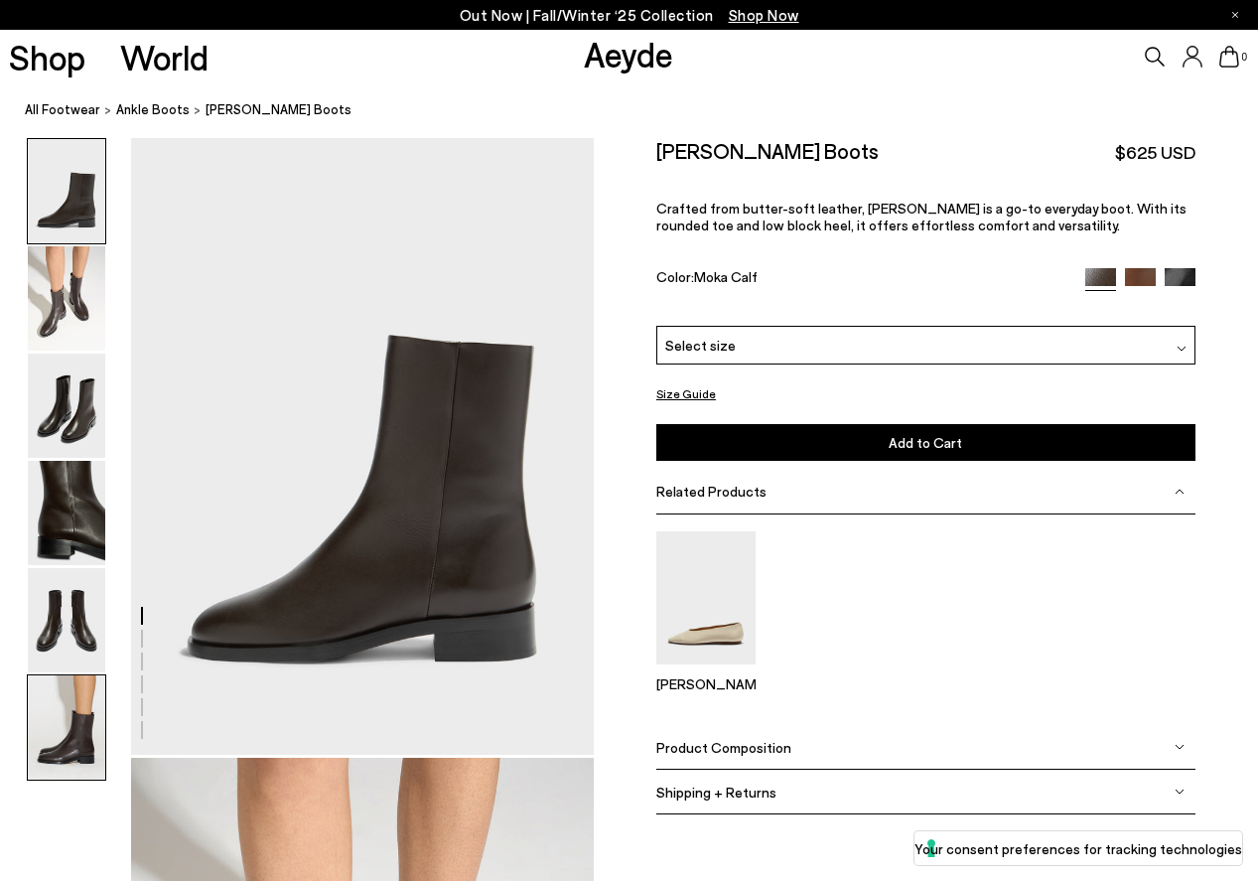
click at [63, 738] on img at bounding box center [66, 727] width 77 height 104
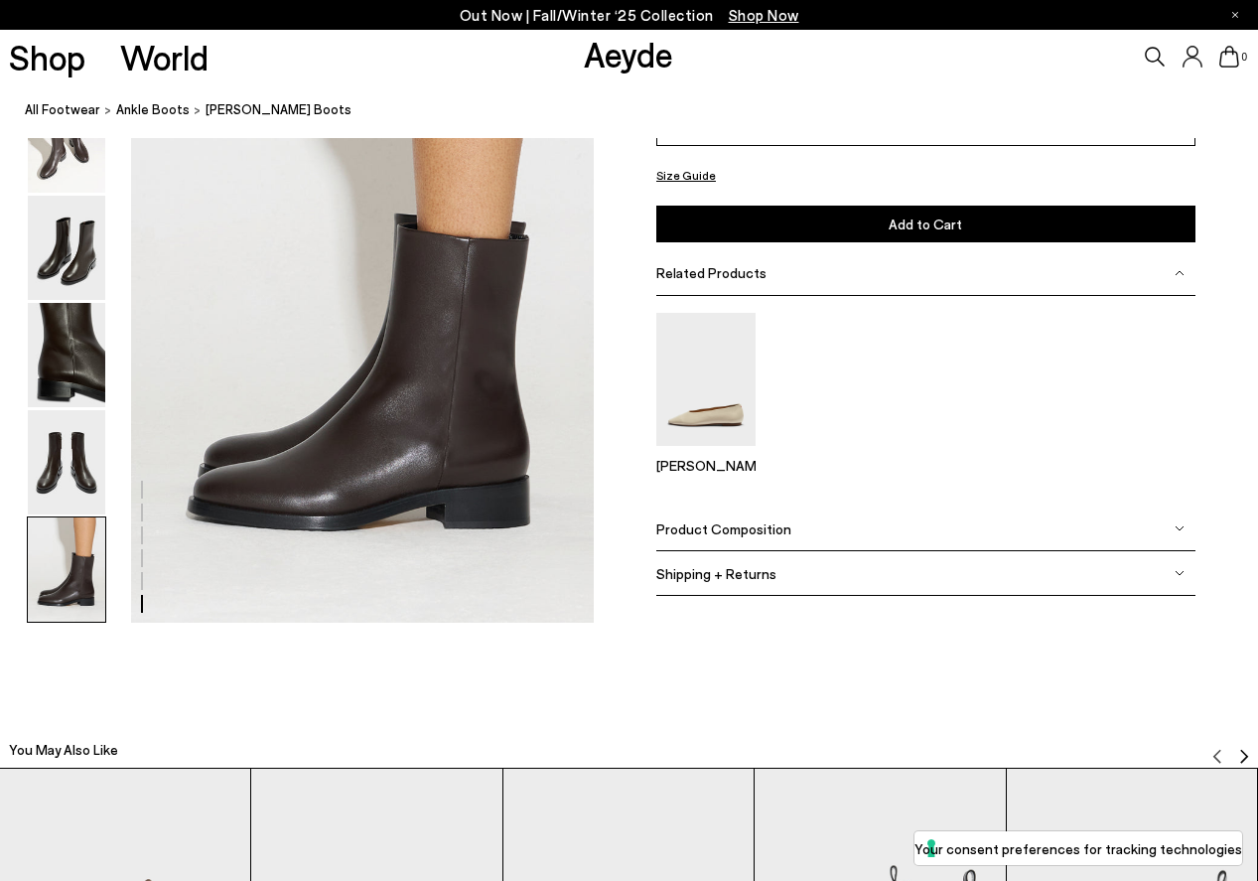
scroll to position [3235, 0]
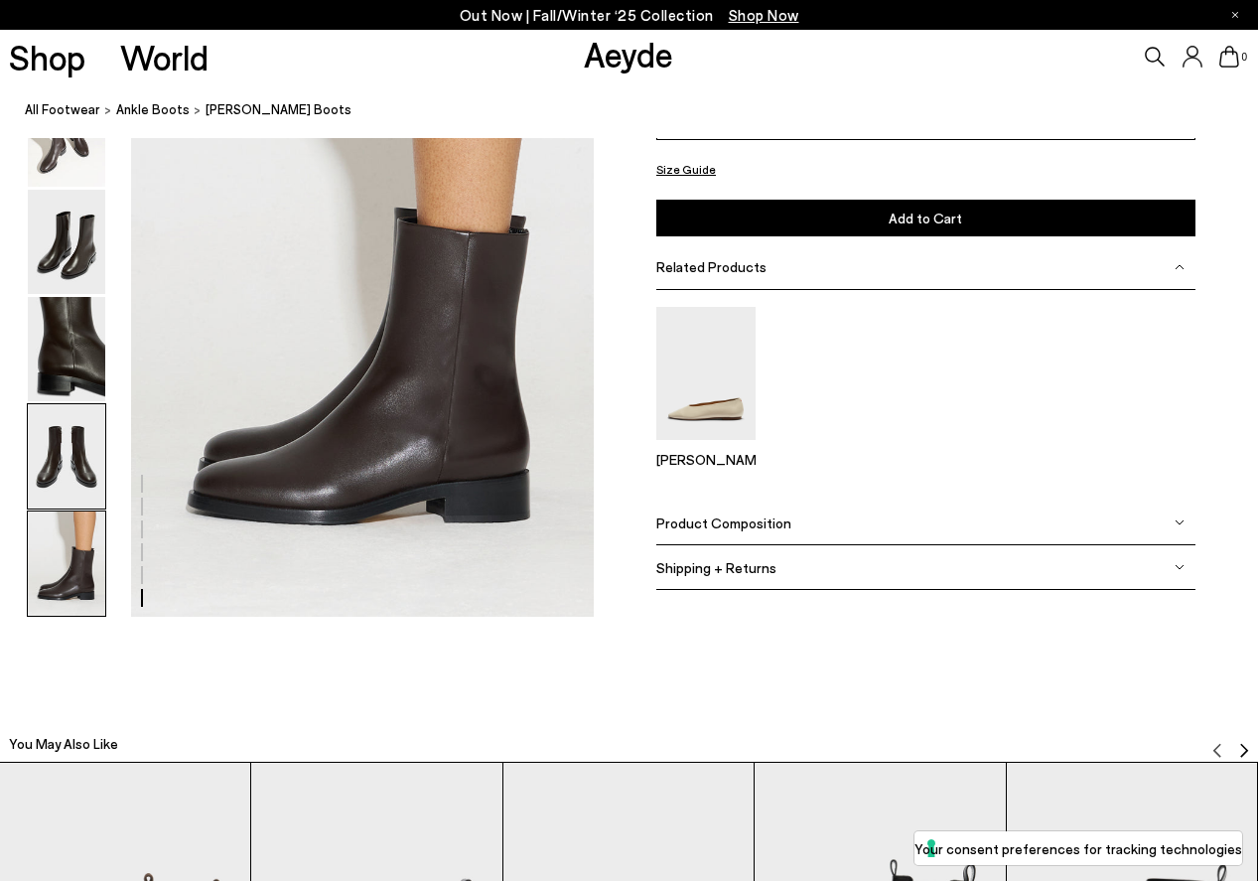
click at [88, 477] on img at bounding box center [66, 456] width 77 height 104
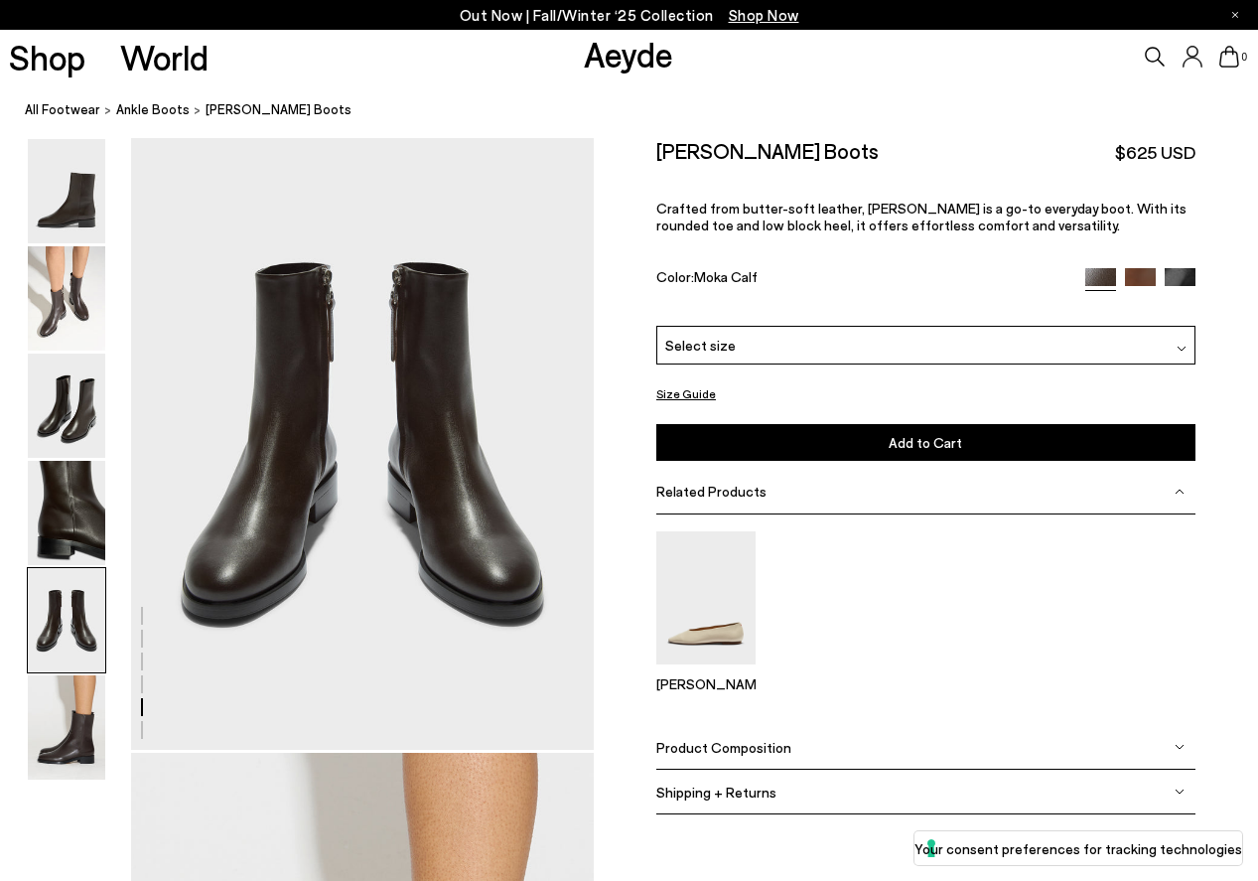
scroll to position [2480, 0]
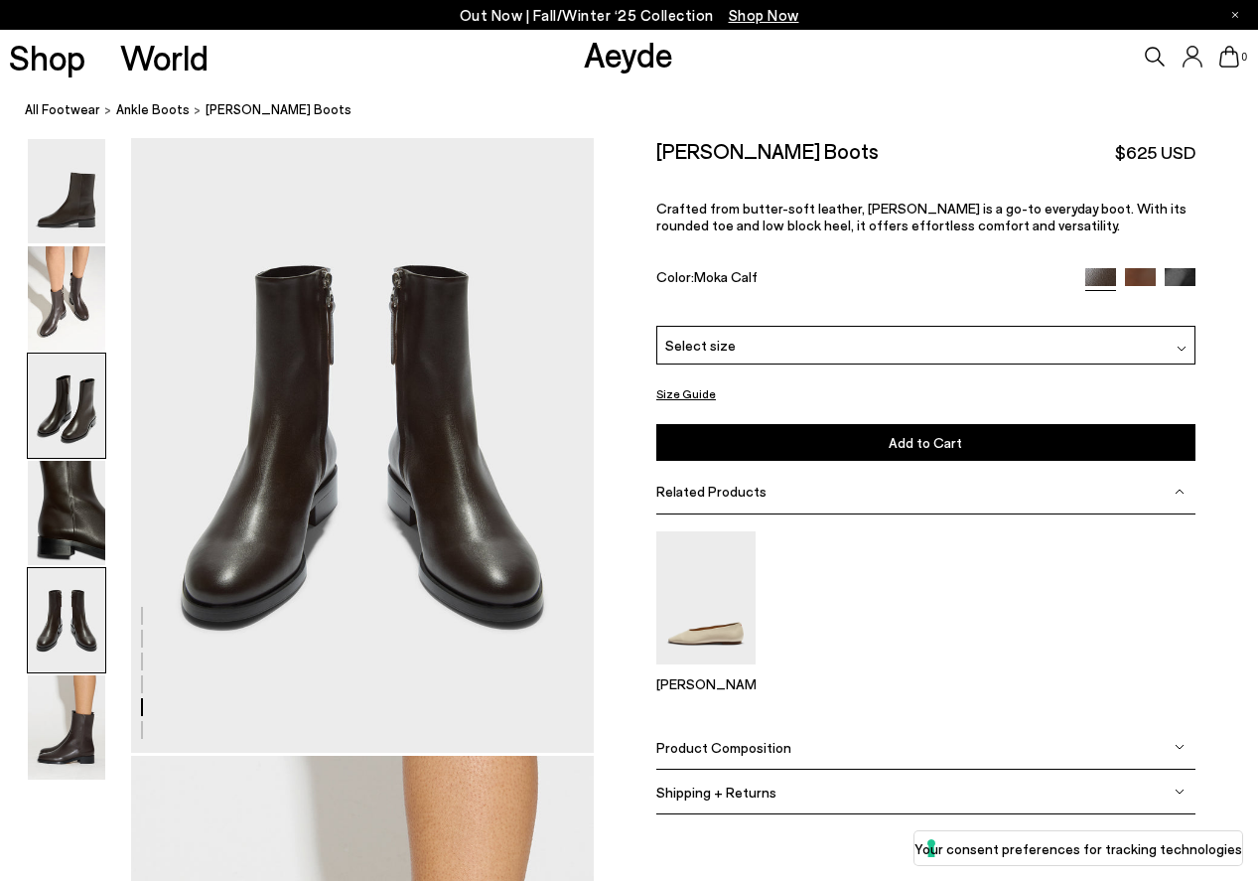
click at [75, 410] on img at bounding box center [66, 406] width 77 height 104
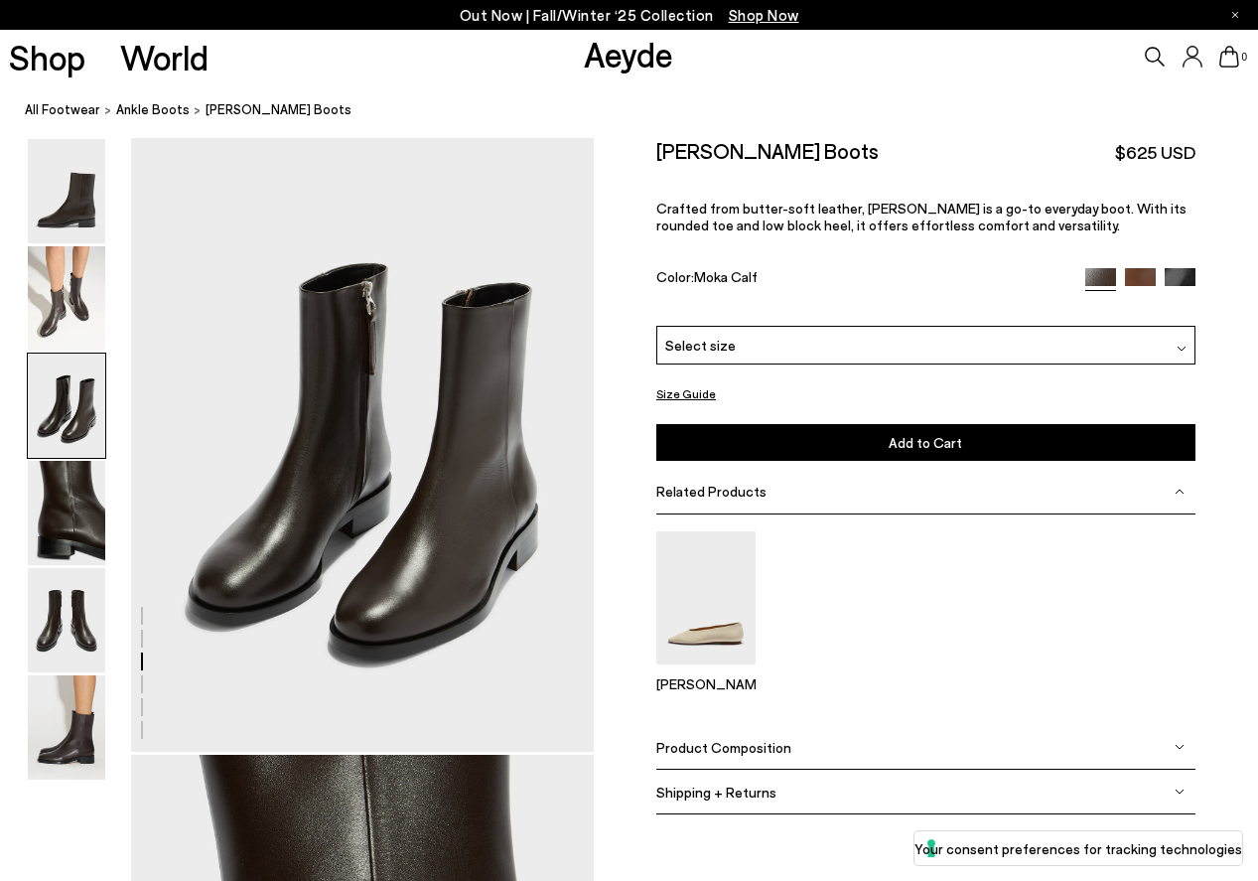
scroll to position [1241, 0]
click at [71, 309] on img at bounding box center [66, 298] width 77 height 104
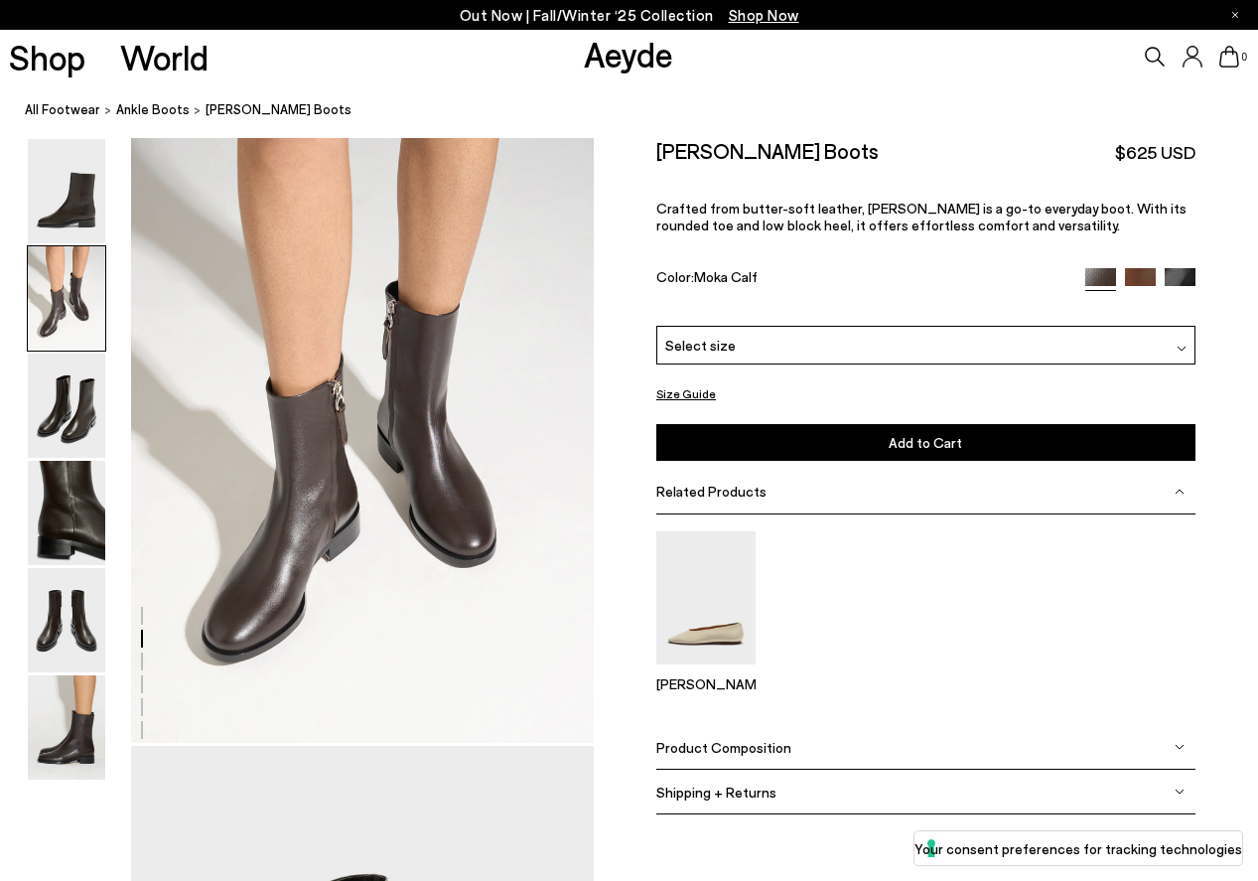
scroll to position [622, 0]
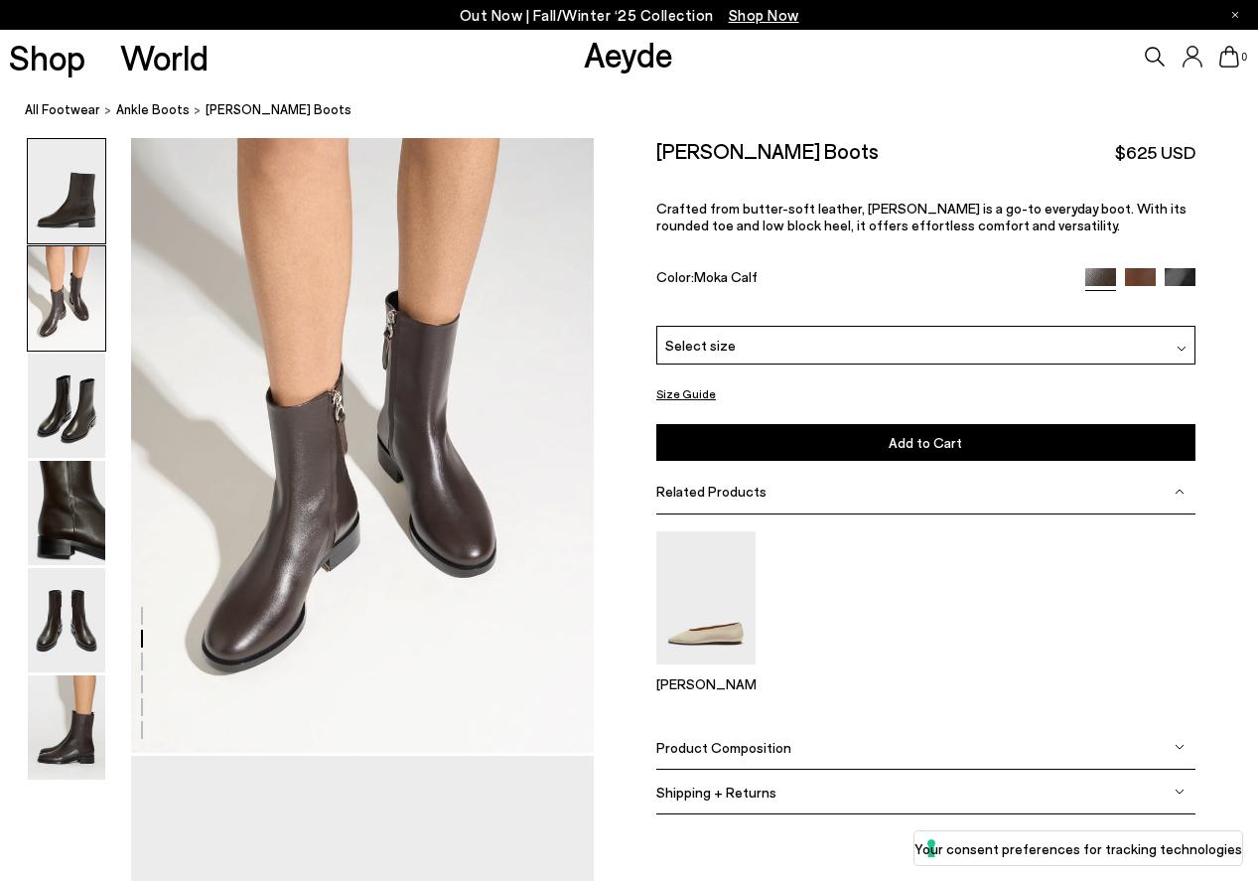
click at [68, 204] on img at bounding box center [66, 191] width 77 height 104
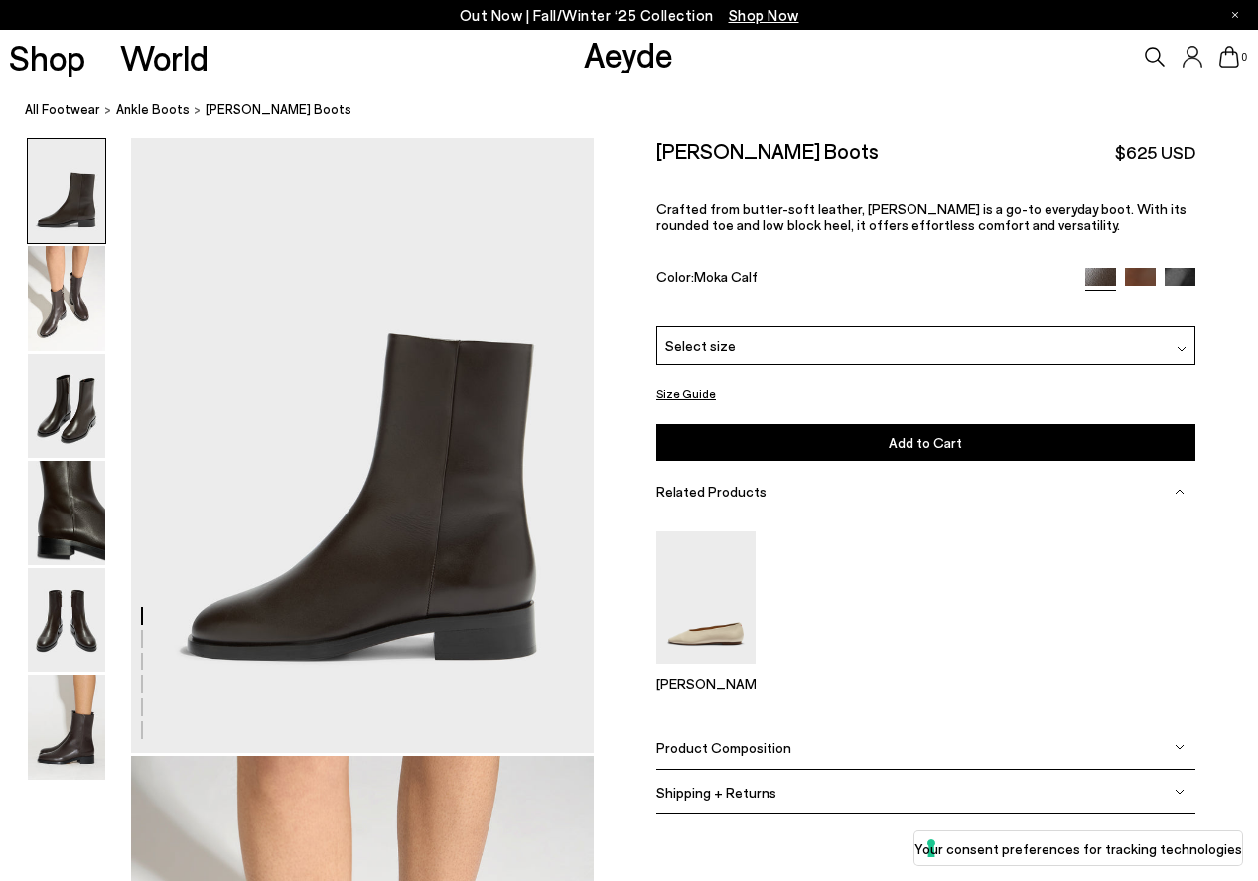
scroll to position [0, 0]
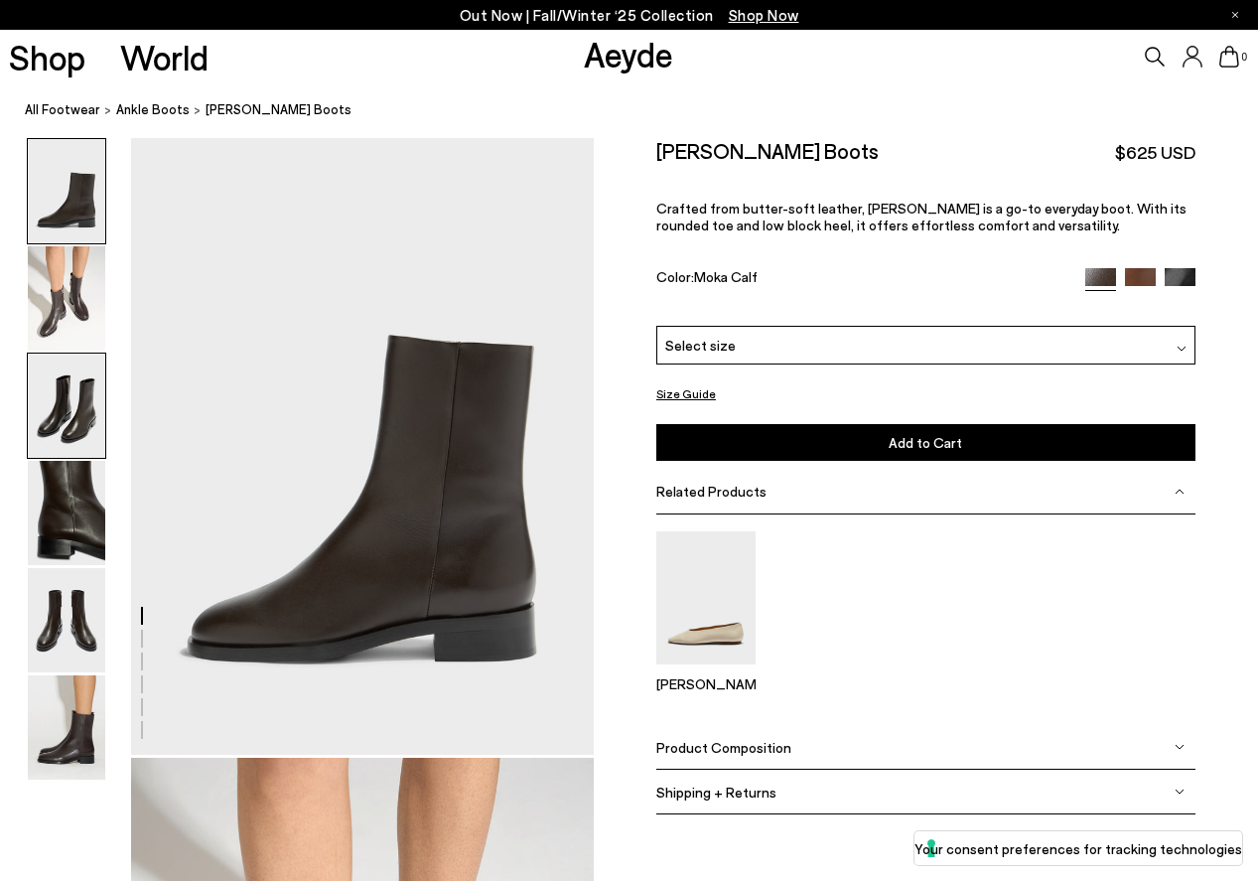
click at [55, 415] on img at bounding box center [66, 406] width 77 height 104
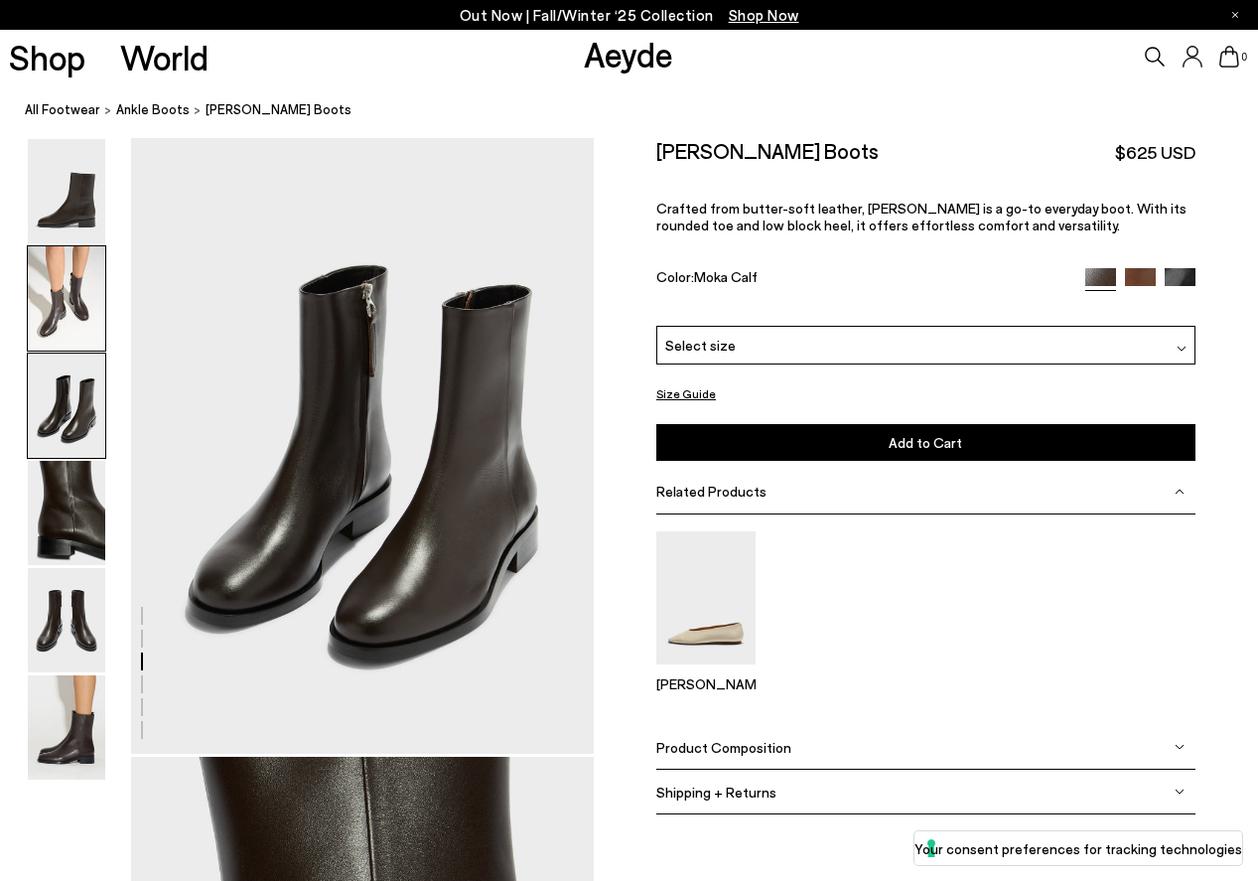
scroll to position [1241, 0]
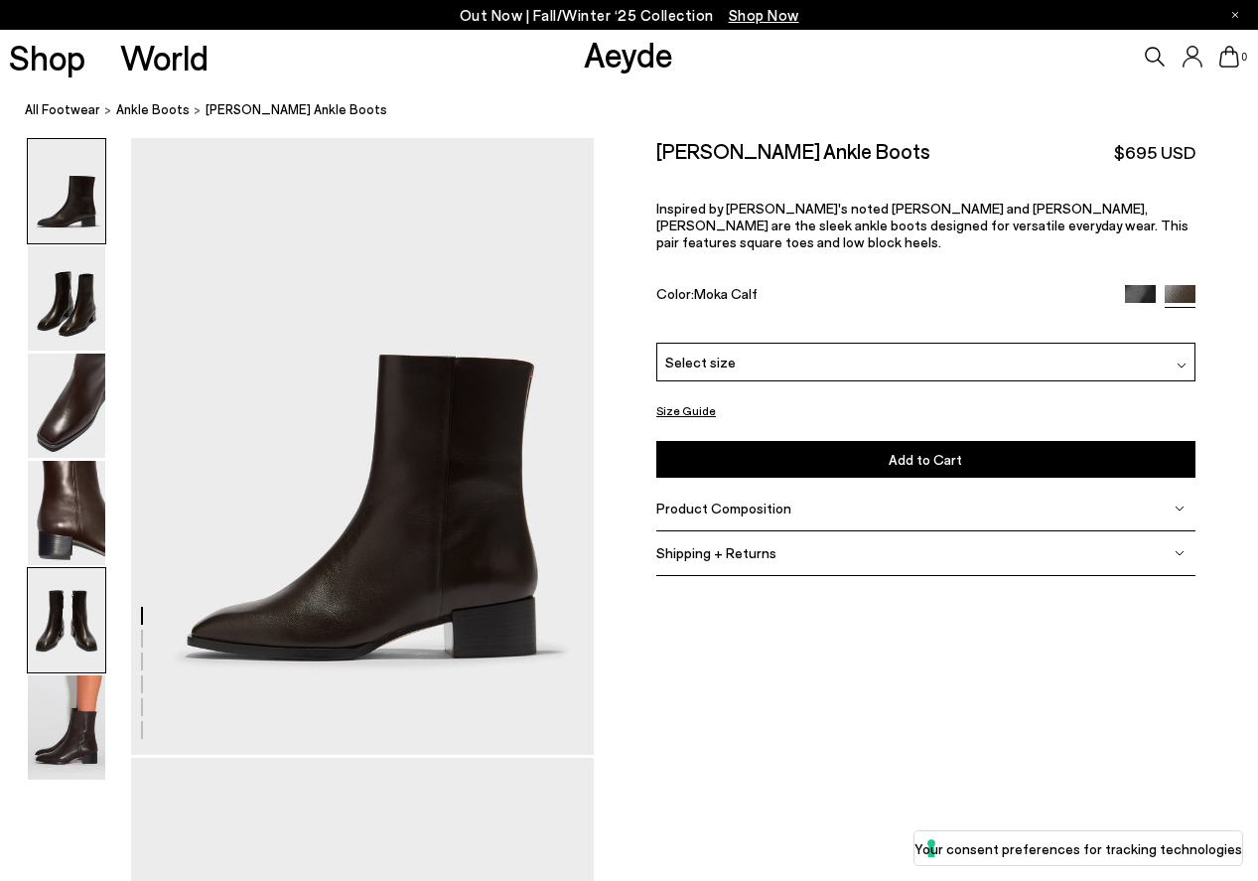
click at [58, 606] on img at bounding box center [66, 620] width 77 height 104
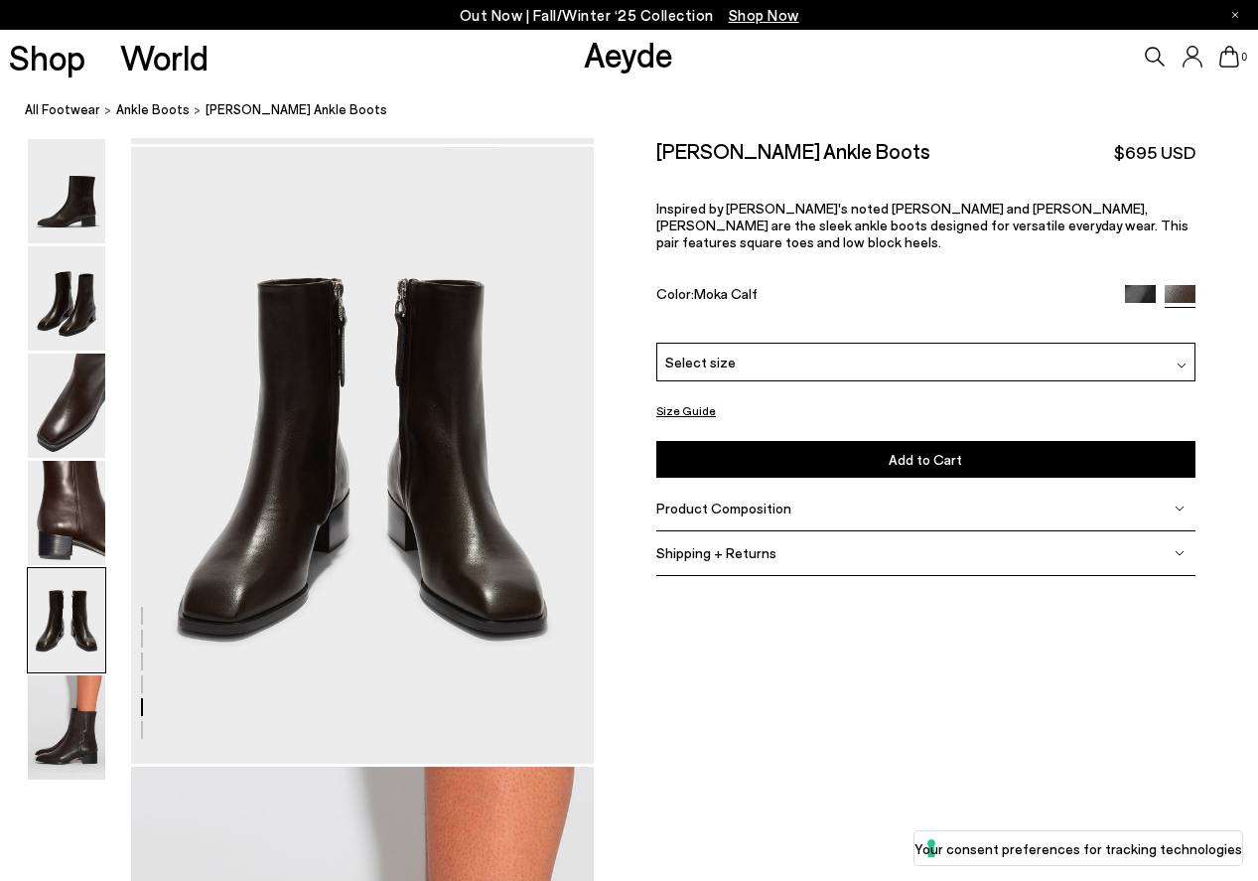
scroll to position [2480, 0]
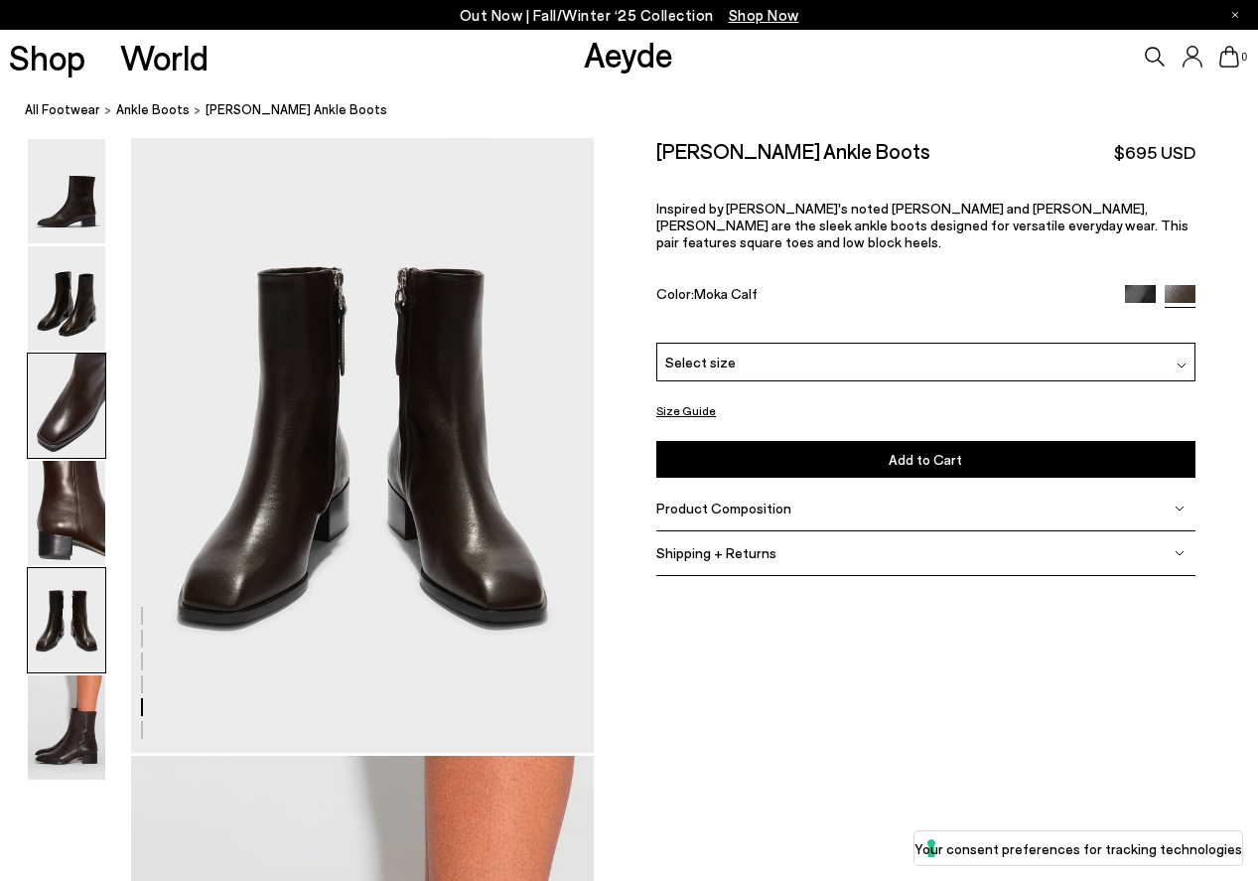
click at [75, 432] on img at bounding box center [66, 406] width 77 height 104
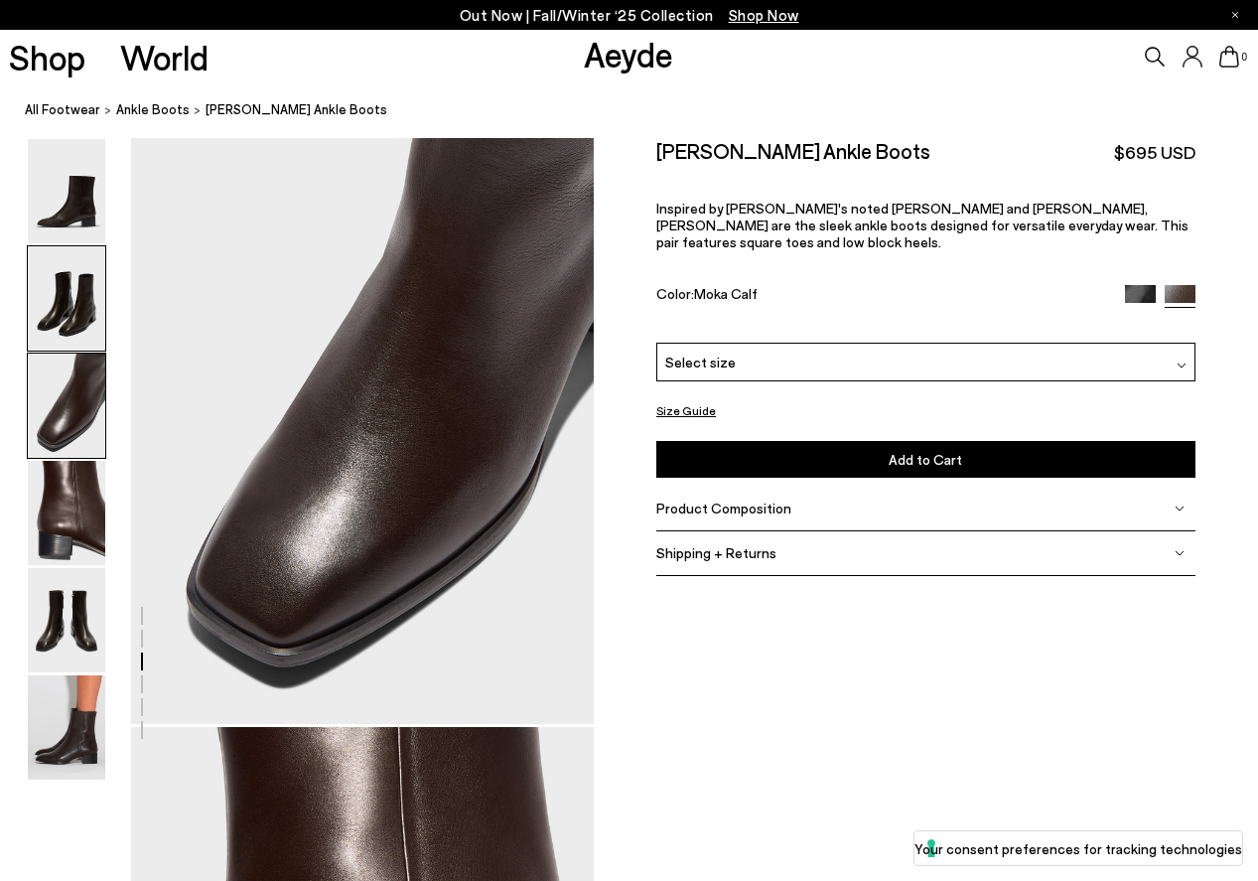
scroll to position [1241, 0]
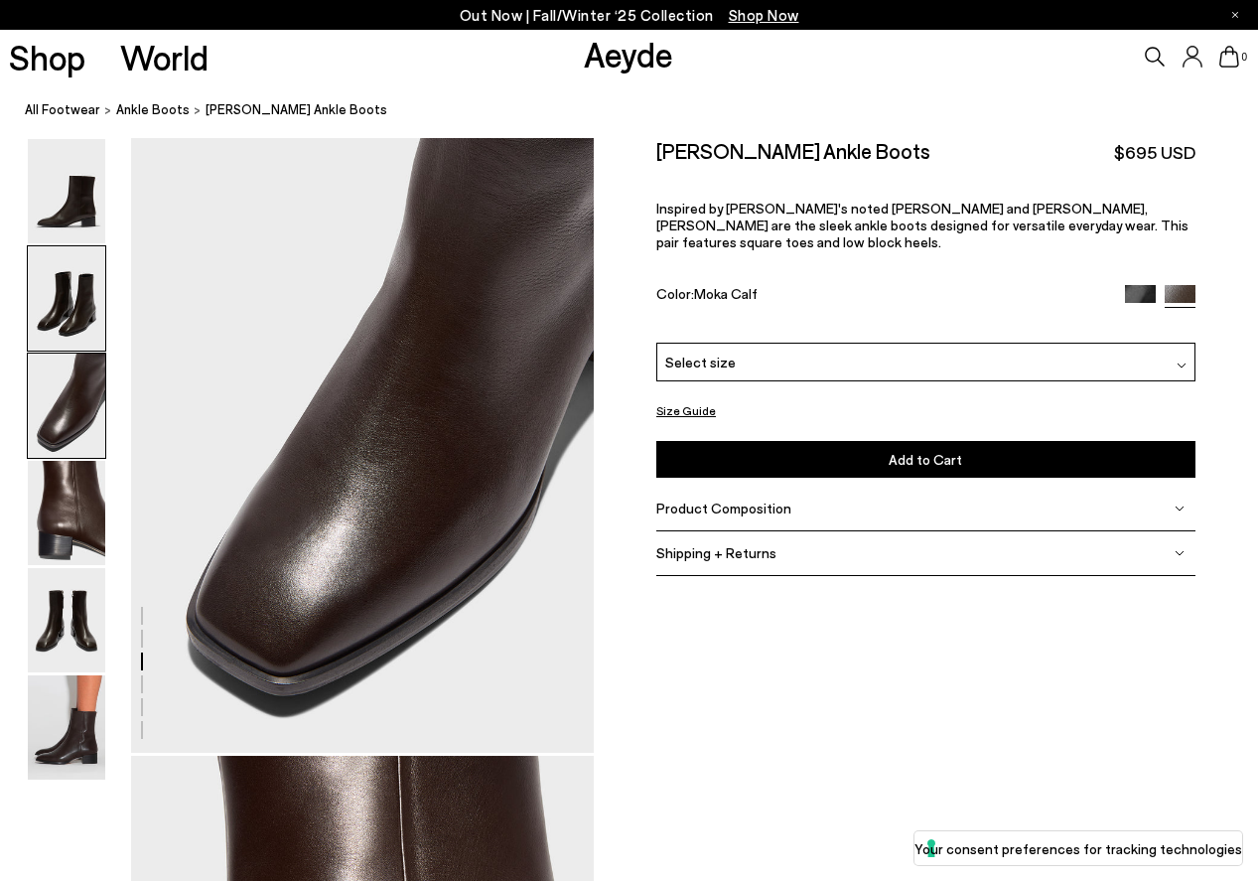
click at [72, 292] on img at bounding box center [66, 298] width 77 height 104
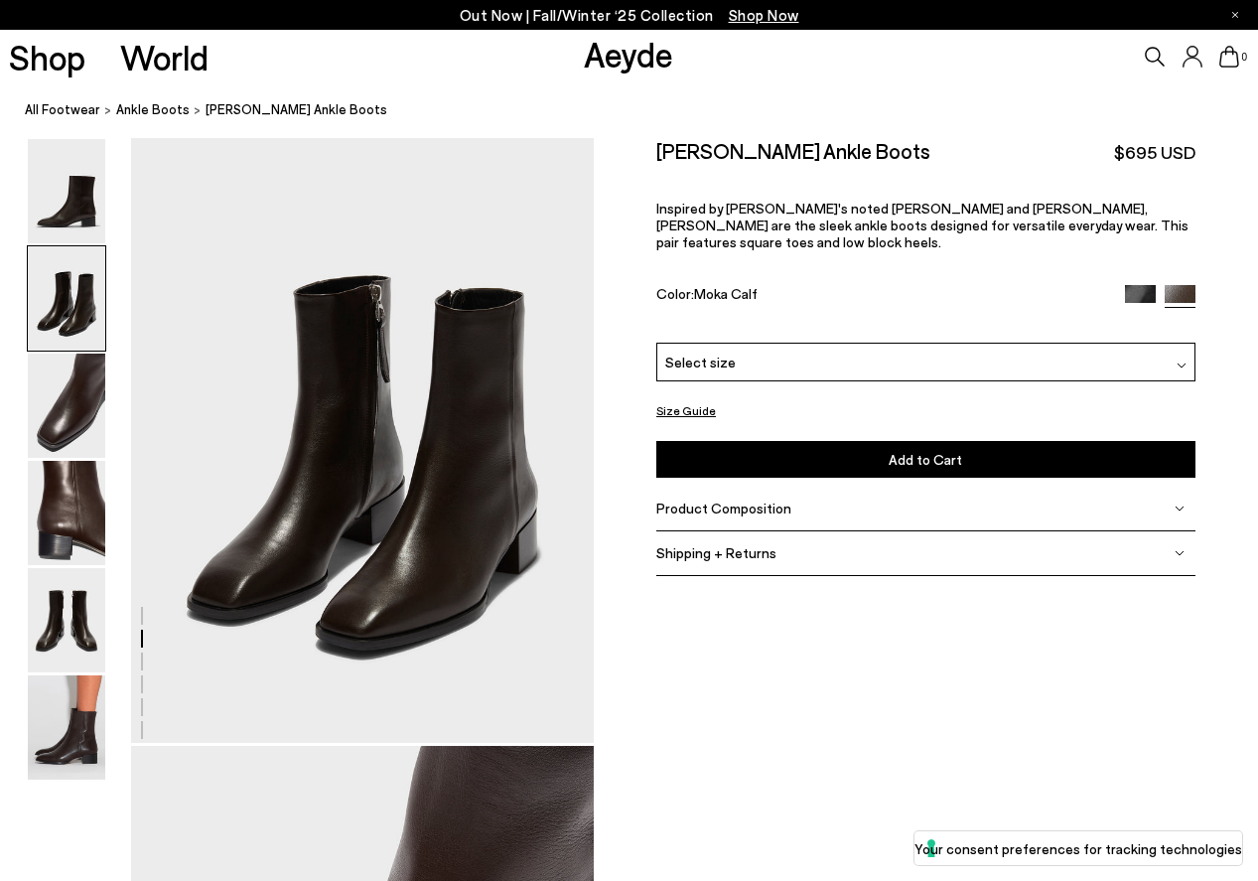
scroll to position [622, 0]
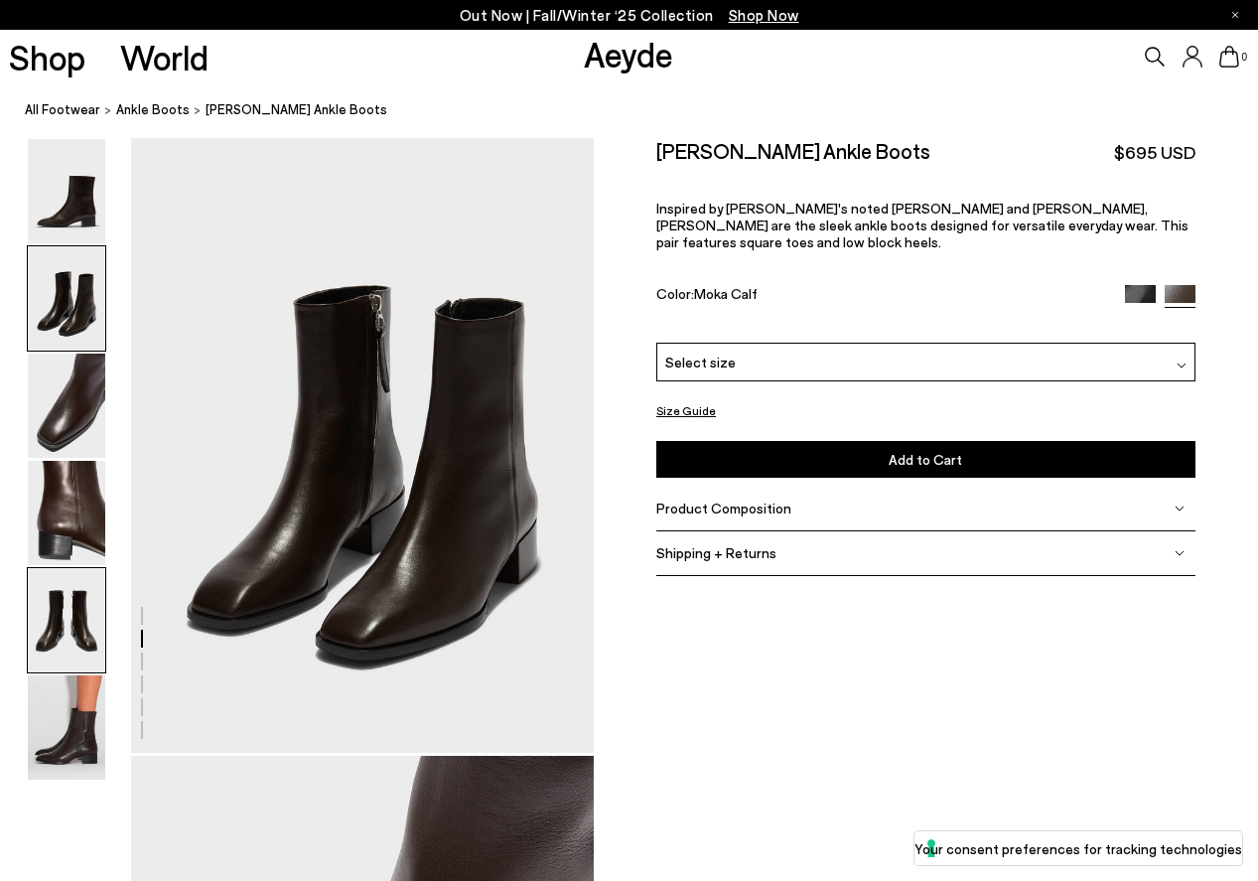
click at [71, 603] on img at bounding box center [66, 620] width 77 height 104
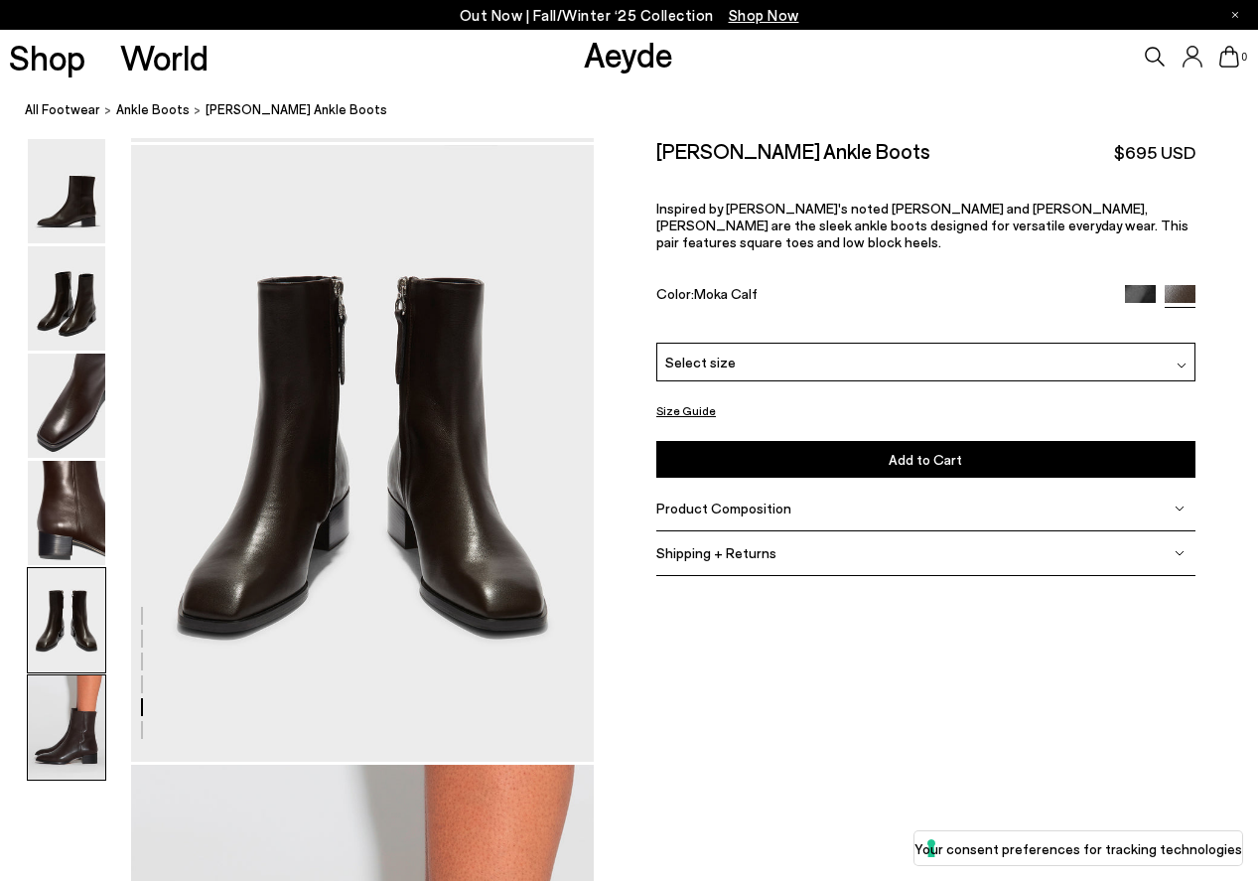
click at [63, 715] on img at bounding box center [66, 727] width 77 height 104
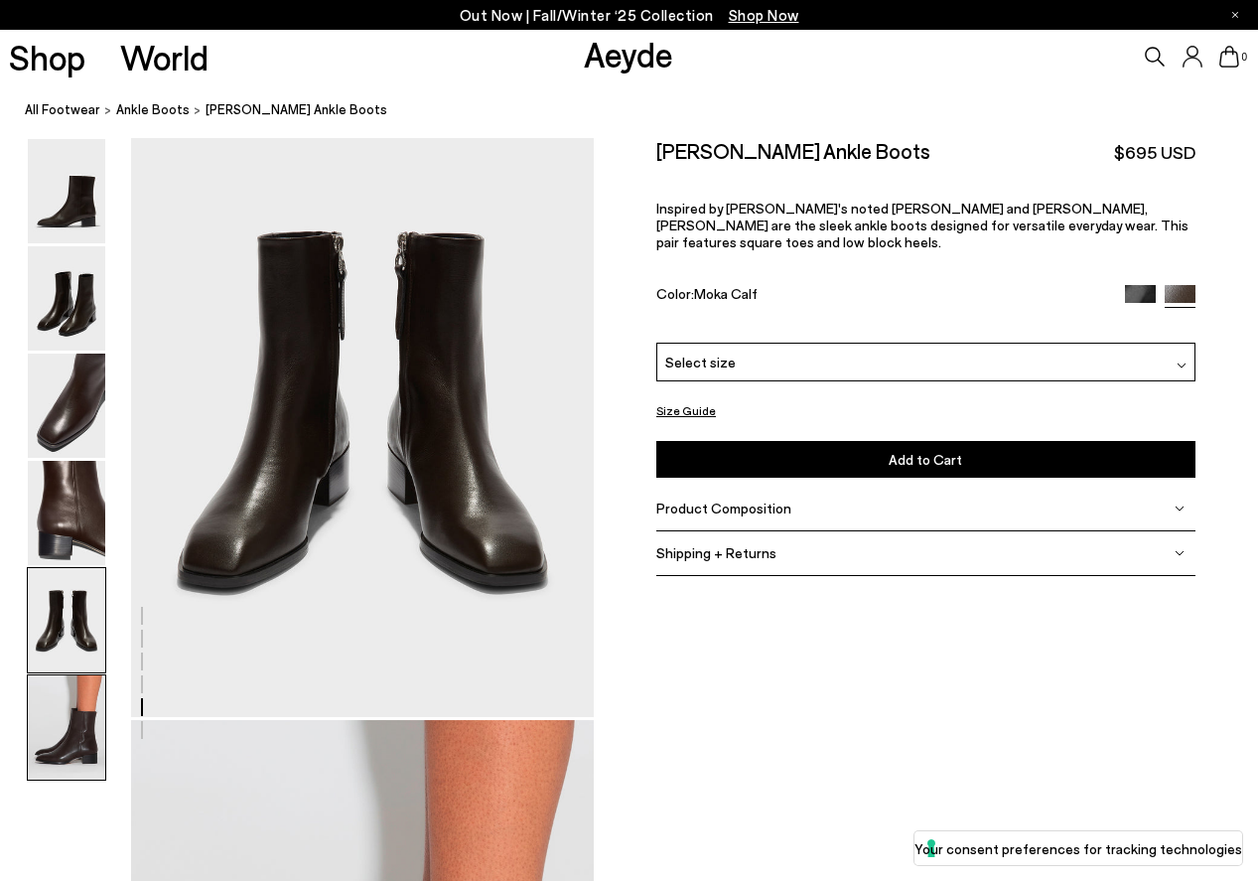
scroll to position [2514, 0]
